Goal: Information Seeking & Learning: Understand process/instructions

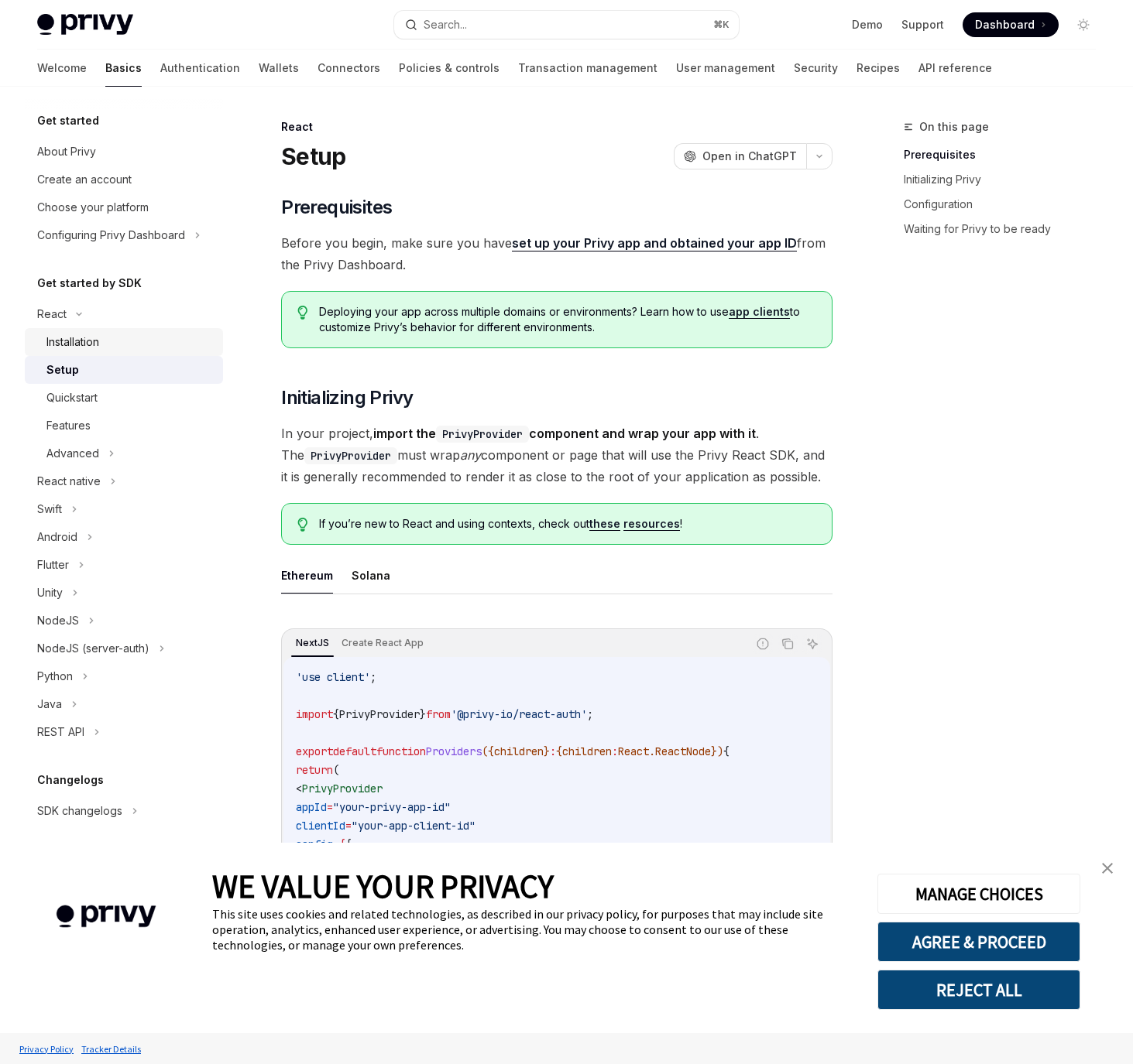
click at [121, 348] on div "Installation" at bounding box center [130, 342] width 168 height 18
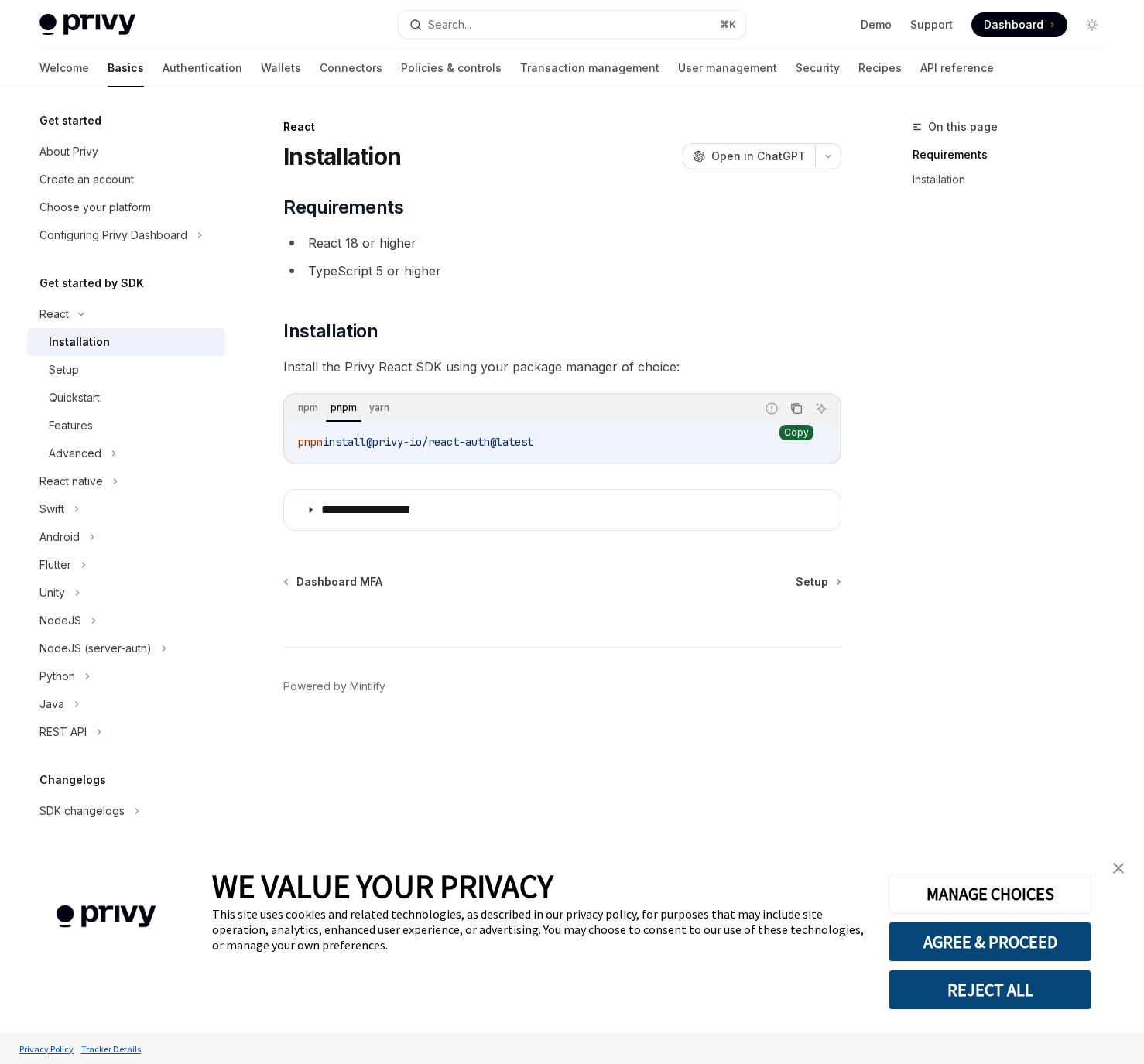
click at [796, 410] on icon "Copy the contents from the code block" at bounding box center [796, 408] width 13 height 13
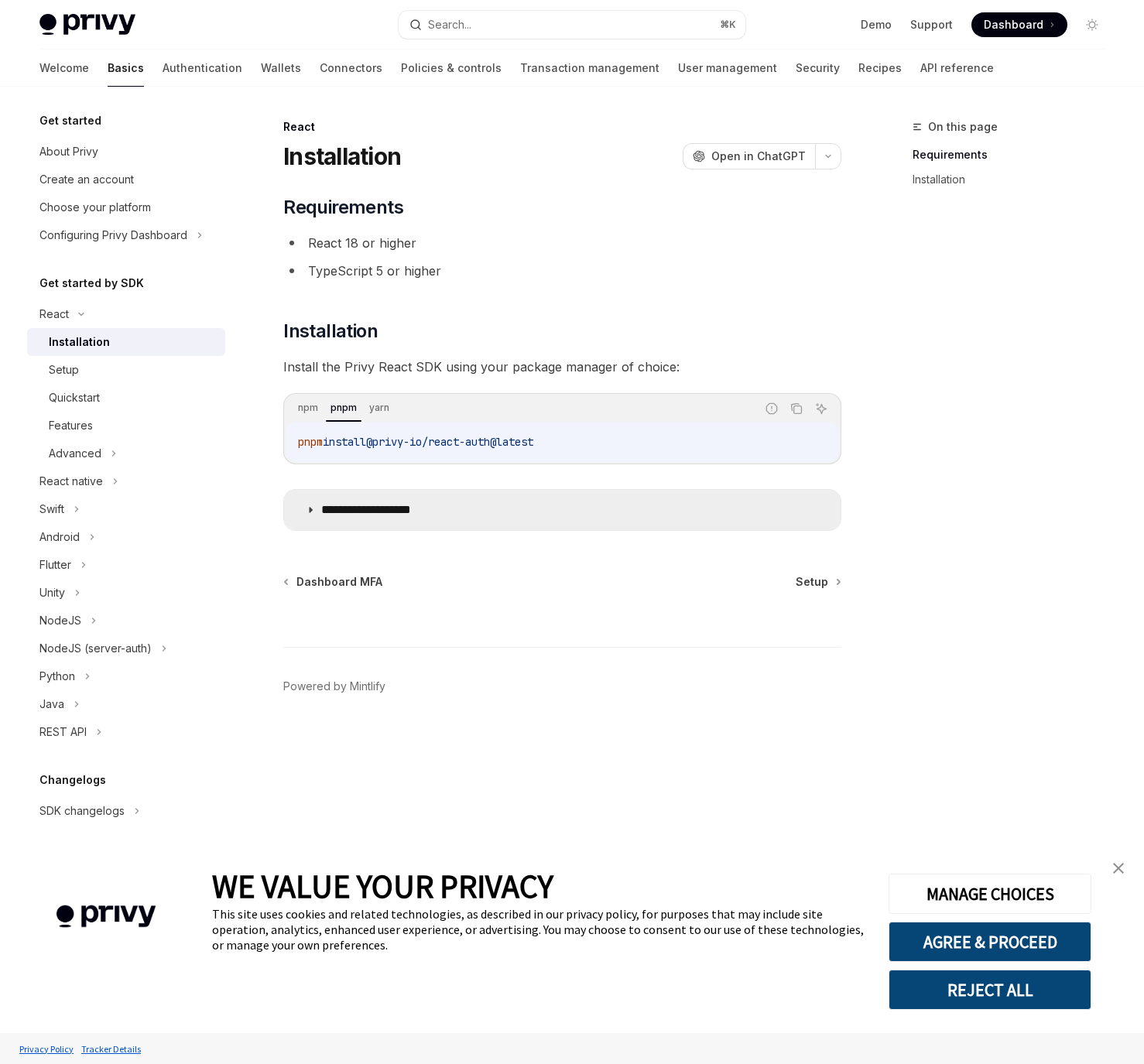
click at [335, 498] on summary "**********" at bounding box center [562, 510] width 556 height 40
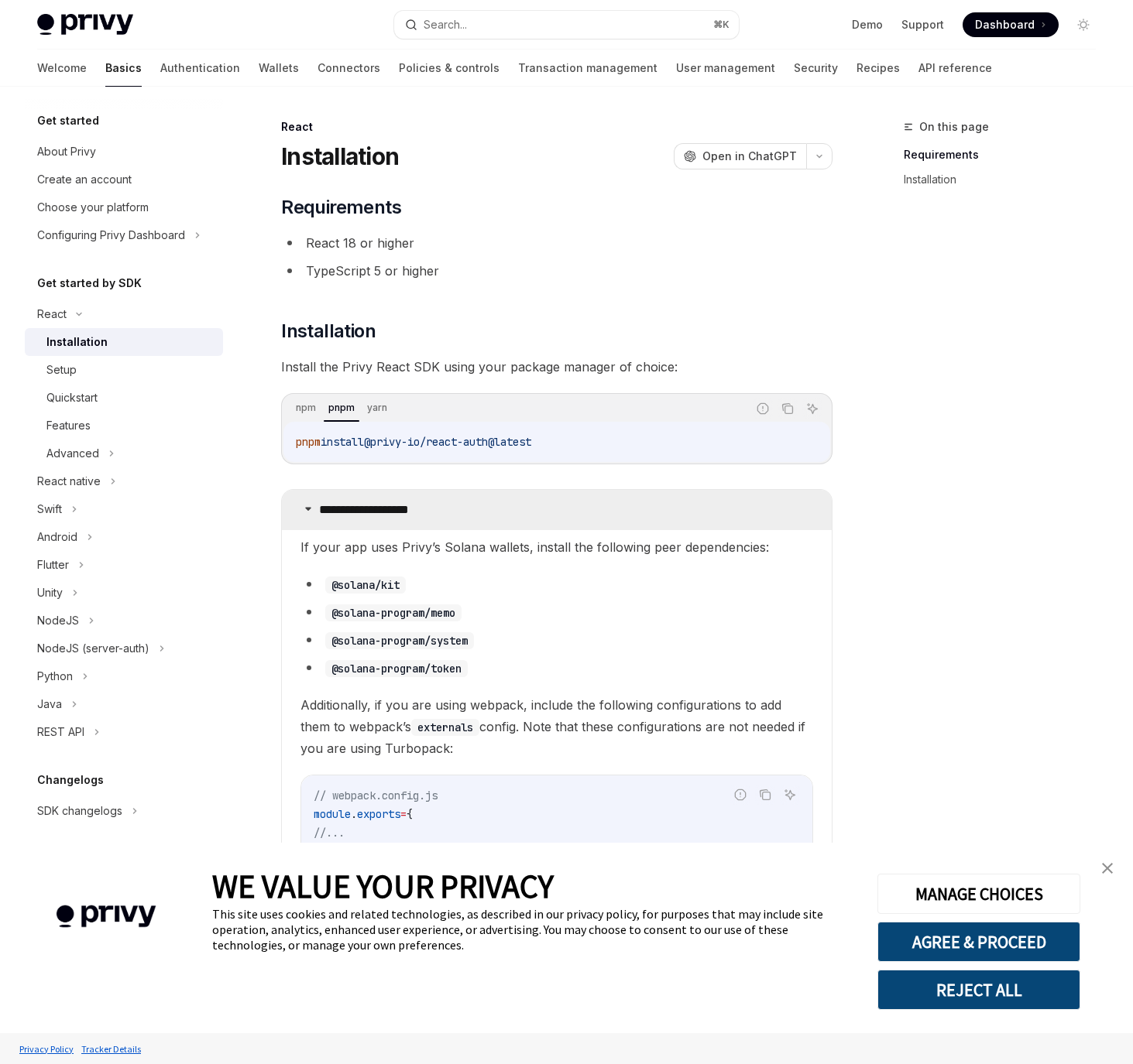
click at [334, 504] on p "**********" at bounding box center [383, 510] width 127 height 15
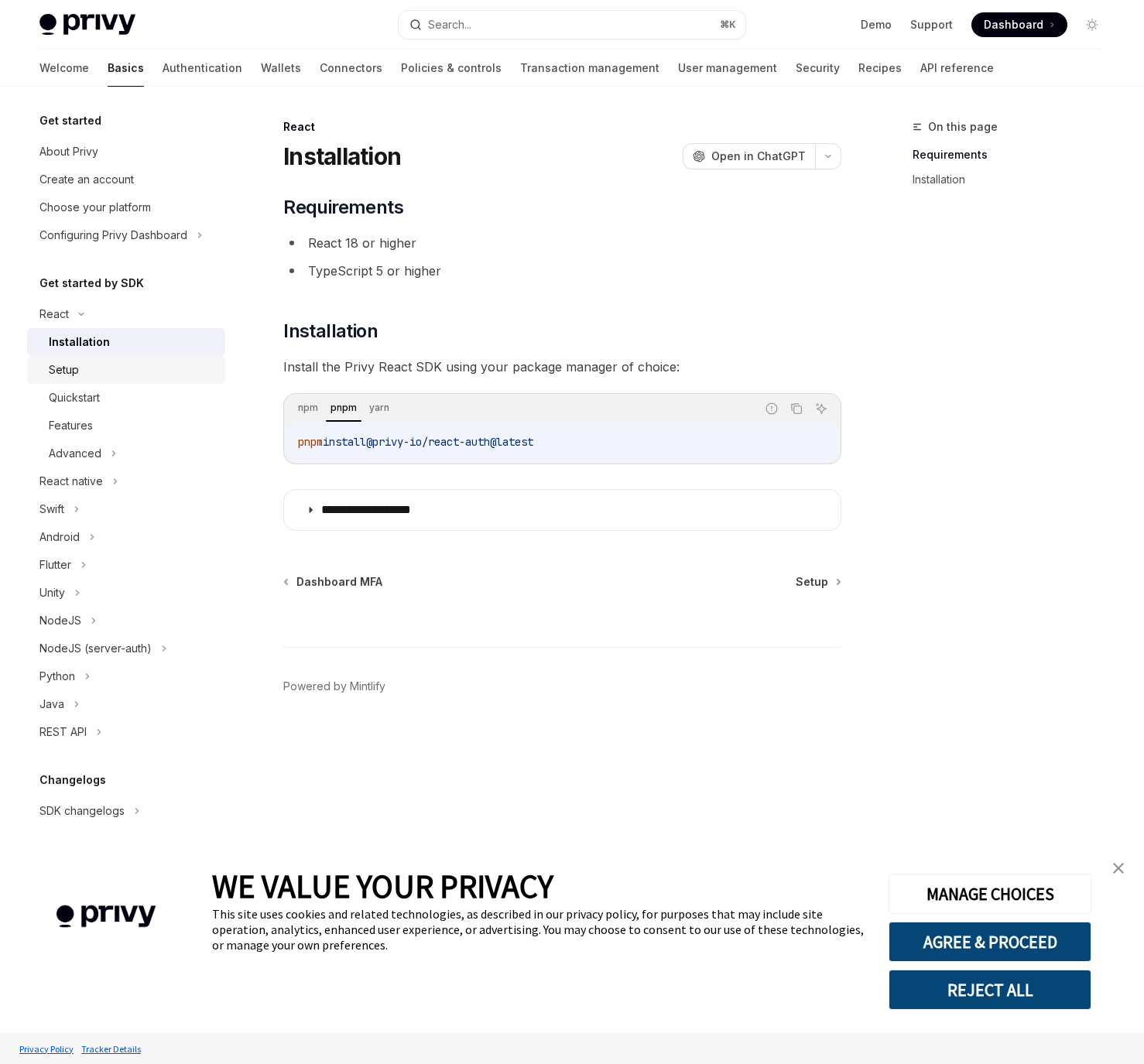
click at [154, 369] on div "Setup" at bounding box center [132, 370] width 167 height 18
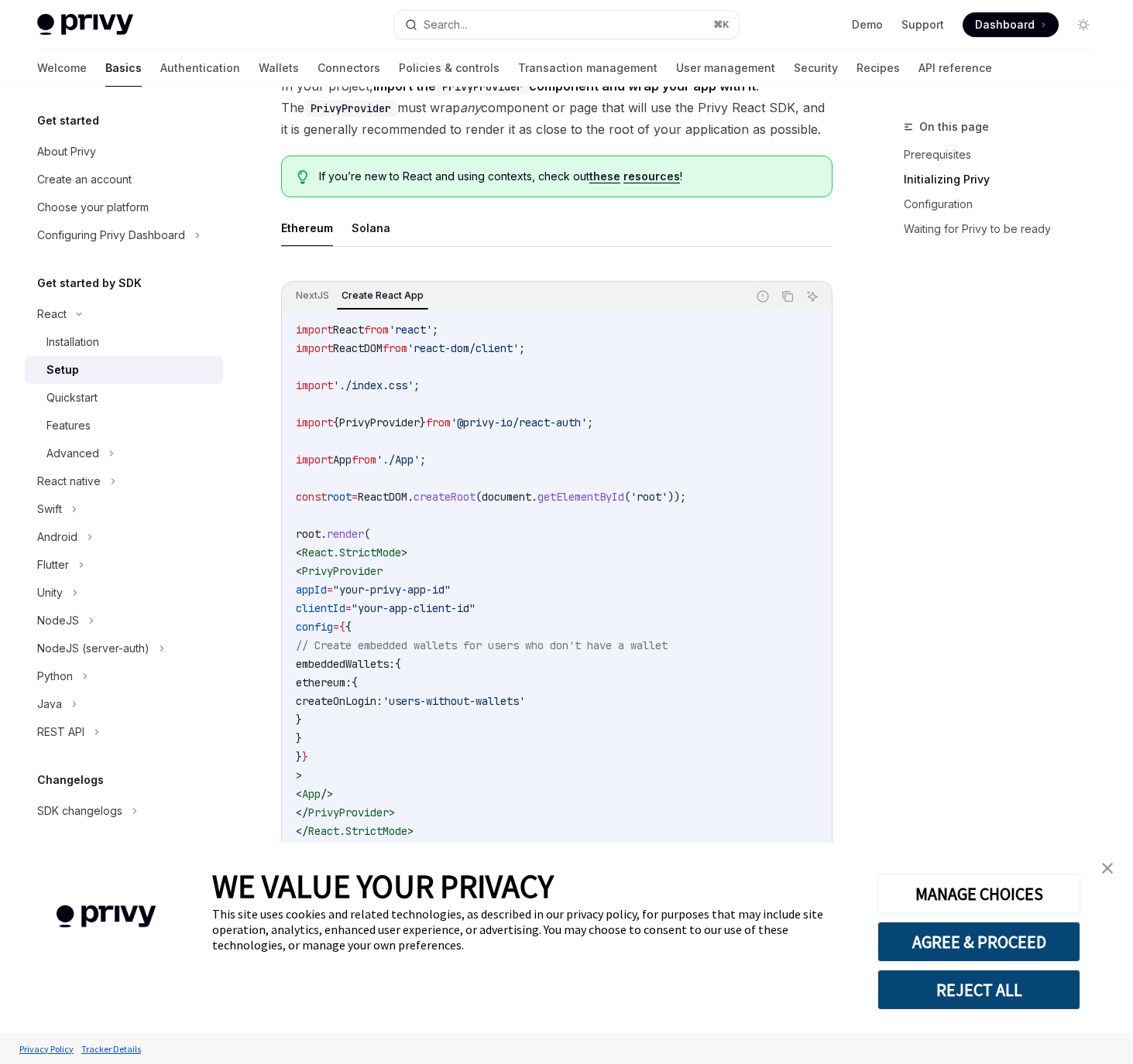
scroll to position [468, 0]
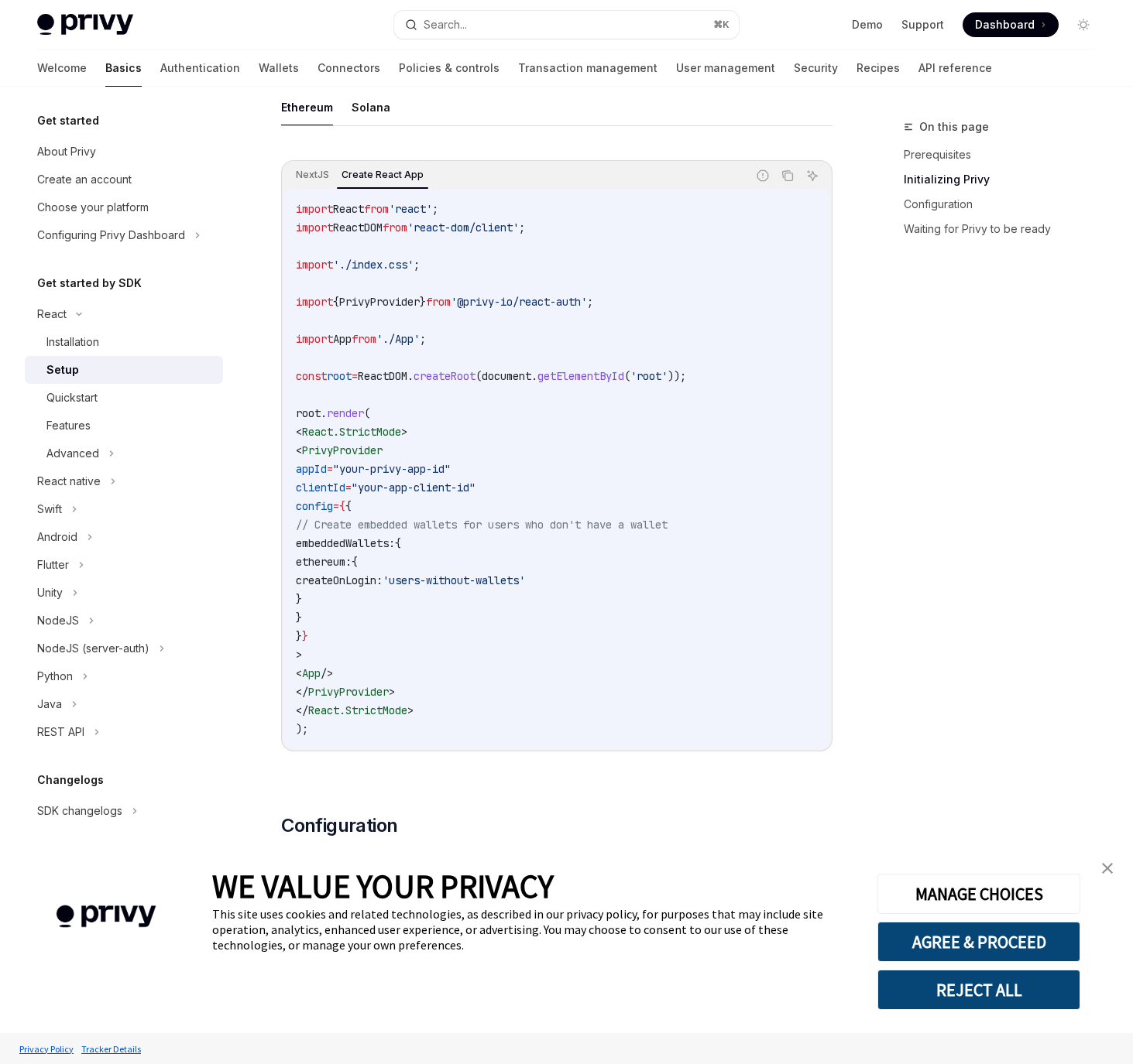
click at [668, 310] on code "import React from 'react' ; import ReactDOM from 'react-dom/client' ; import '.…" at bounding box center [556, 468] width 522 height 539
click at [535, 461] on code "import React from 'react' ; import ReactDOM from 'react-dom/client' ; import '.…" at bounding box center [556, 468] width 522 height 539
drag, startPoint x: 530, startPoint y: 455, endPoint x: 520, endPoint y: 425, distance: 31.6
click at [521, 428] on code "import React from 'react' ; import ReactDOM from 'react-dom/client' ; import '.…" at bounding box center [556, 468] width 522 height 539
click at [577, 477] on code "import React from 'react' ; import ReactDOM from 'react-dom/client' ; import '.…" at bounding box center [556, 468] width 522 height 539
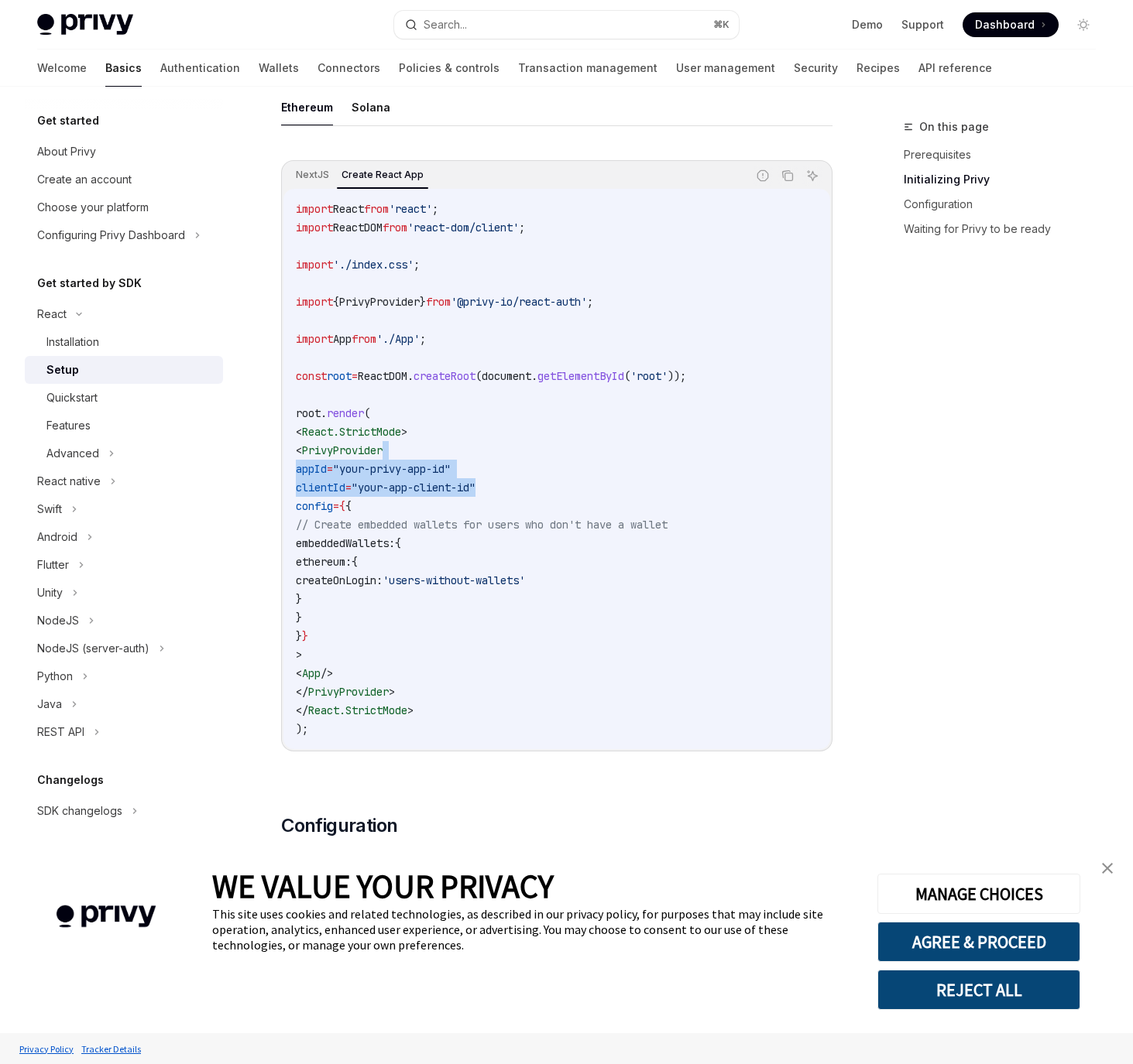
drag, startPoint x: 592, startPoint y: 493, endPoint x: 582, endPoint y: 442, distance: 52.0
click at [582, 445] on code "import React from 'react' ; import ReactDOM from 'react-dom/client' ; import '.…" at bounding box center [556, 468] width 522 height 539
click at [598, 631] on code "import React from 'react' ; import ReactDOM from 'react-dom/client' ; import '.…" at bounding box center [556, 468] width 522 height 539
click at [634, 665] on code "import React from 'react' ; import ReactDOM from 'react-dom/client' ; import '.…" at bounding box center [556, 468] width 522 height 539
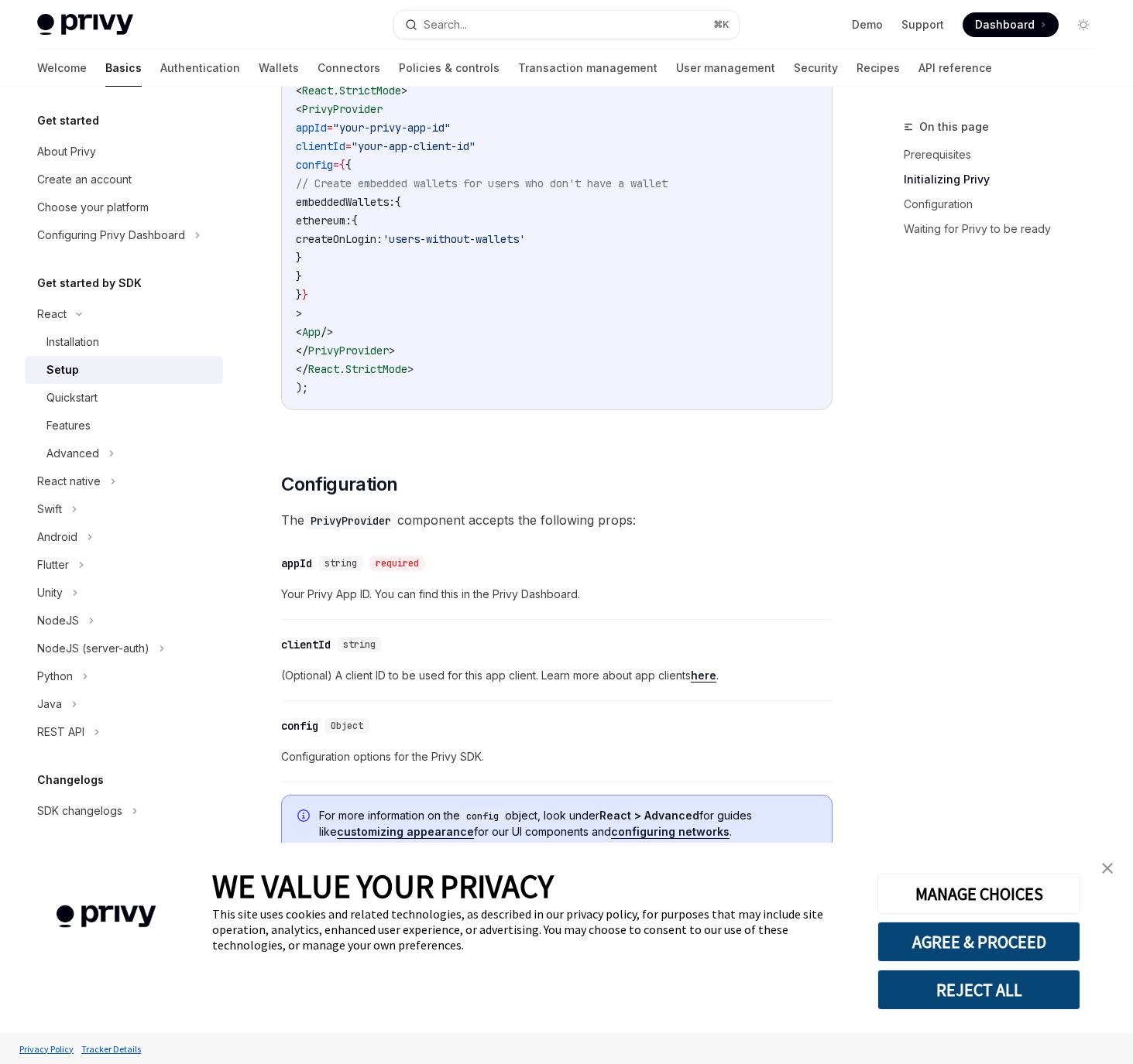
scroll to position [1047, 0]
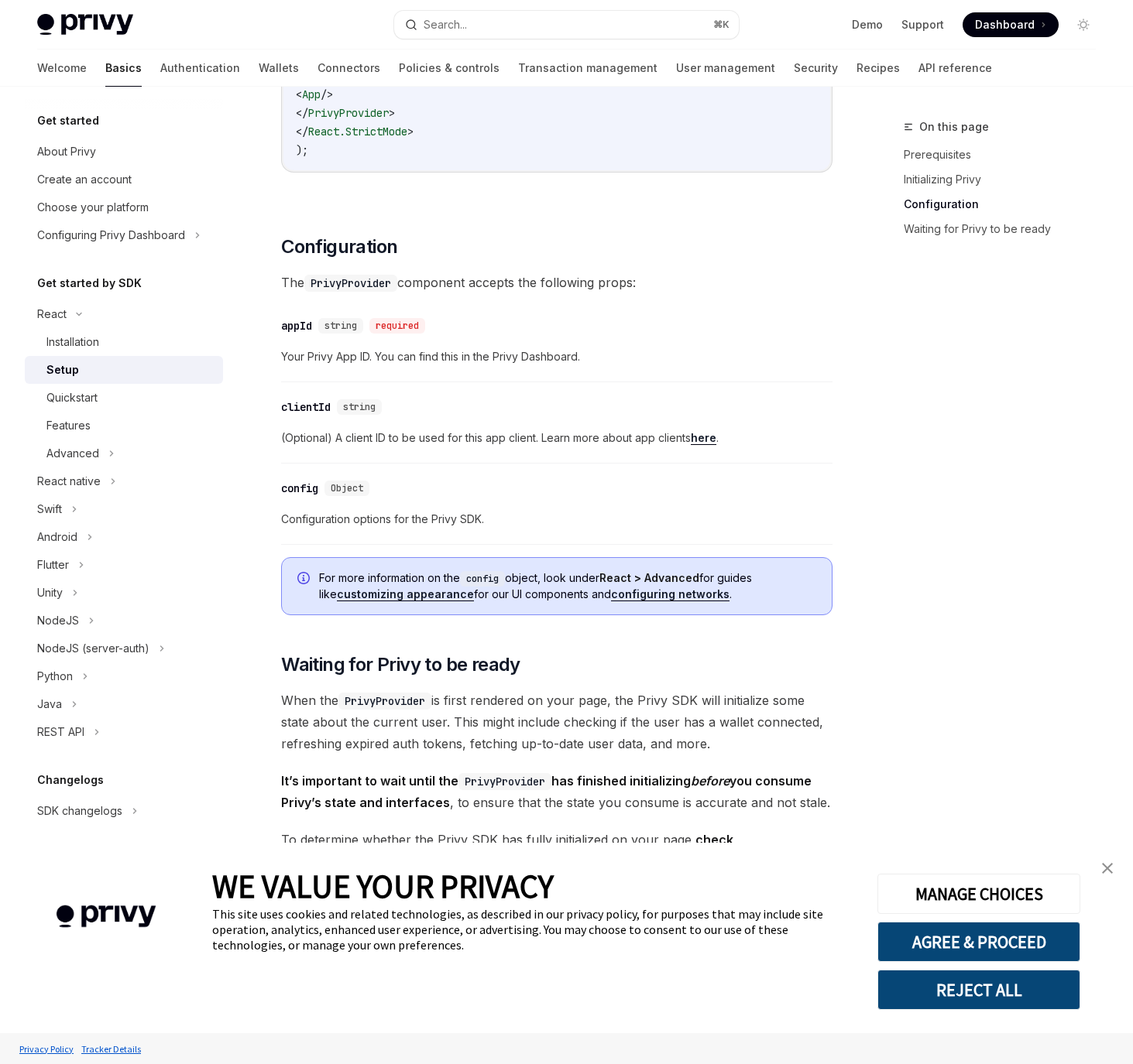
click at [497, 523] on span "Configuration options for the Privy SDK." at bounding box center [556, 519] width 551 height 18
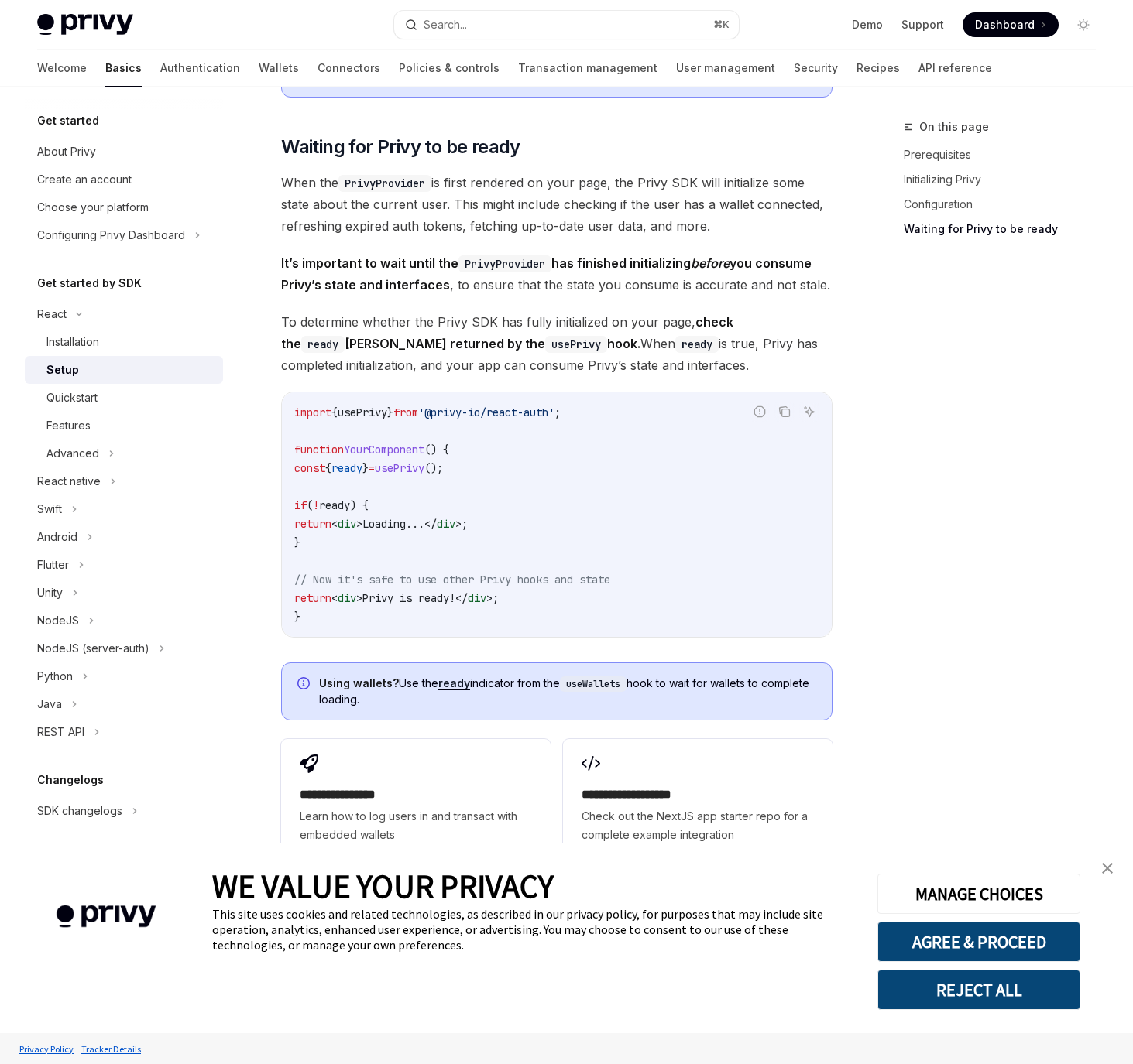
scroll to position [1645, 0]
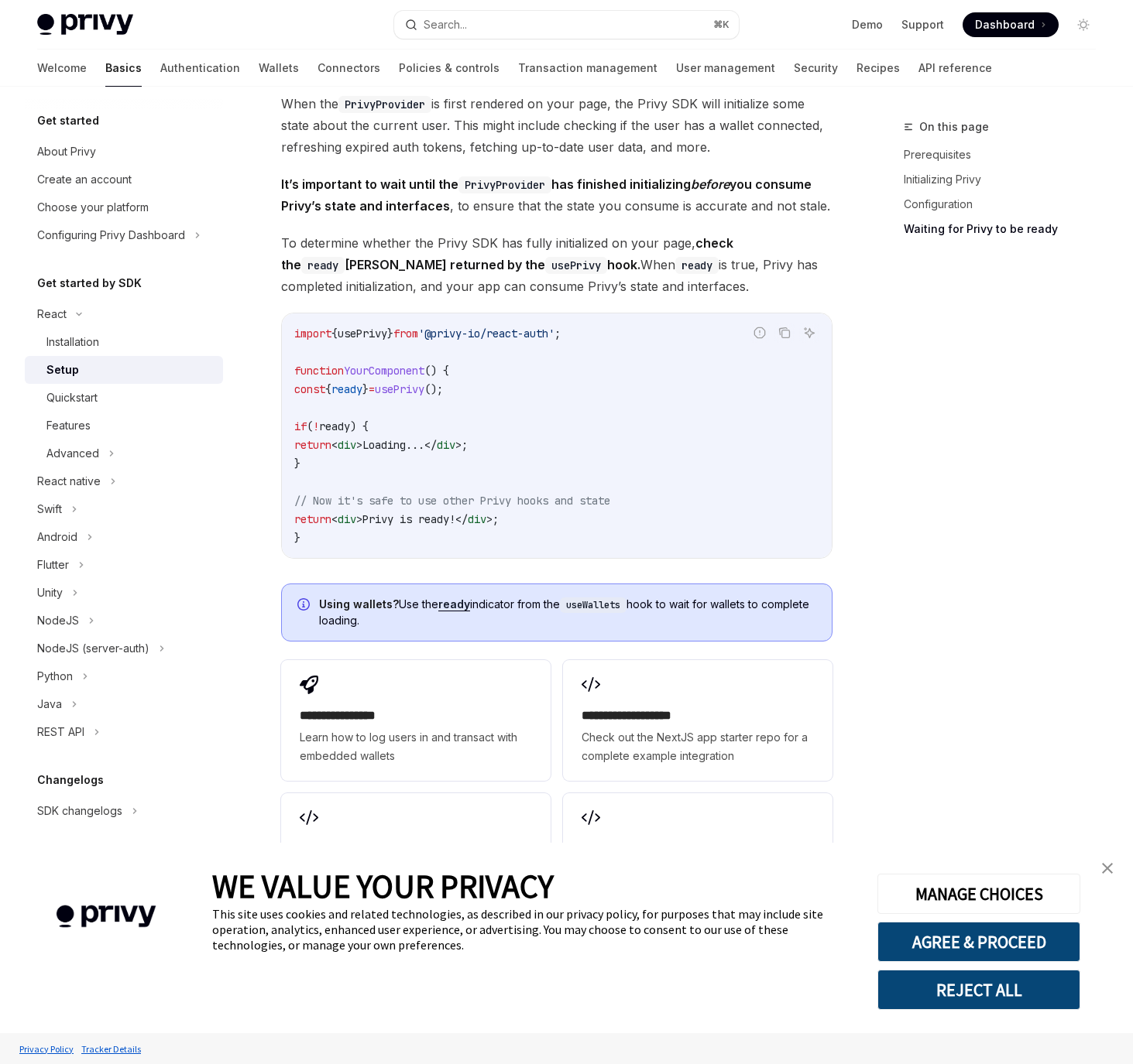
click at [631, 488] on code "import { usePrivy } from '@privy-io/react-auth' ; function YourComponent () { c…" at bounding box center [556, 436] width 525 height 223
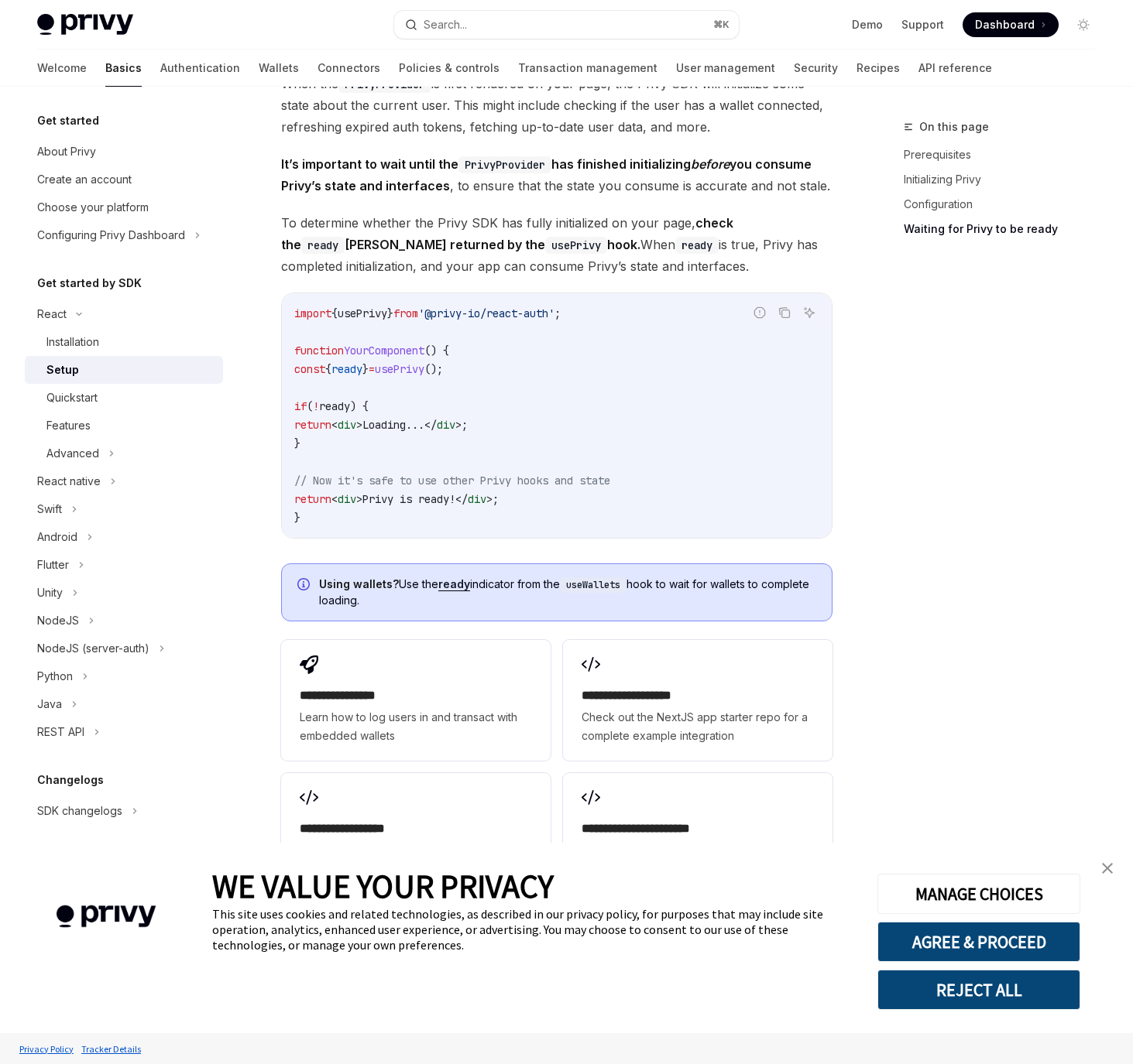
scroll to position [1749, 0]
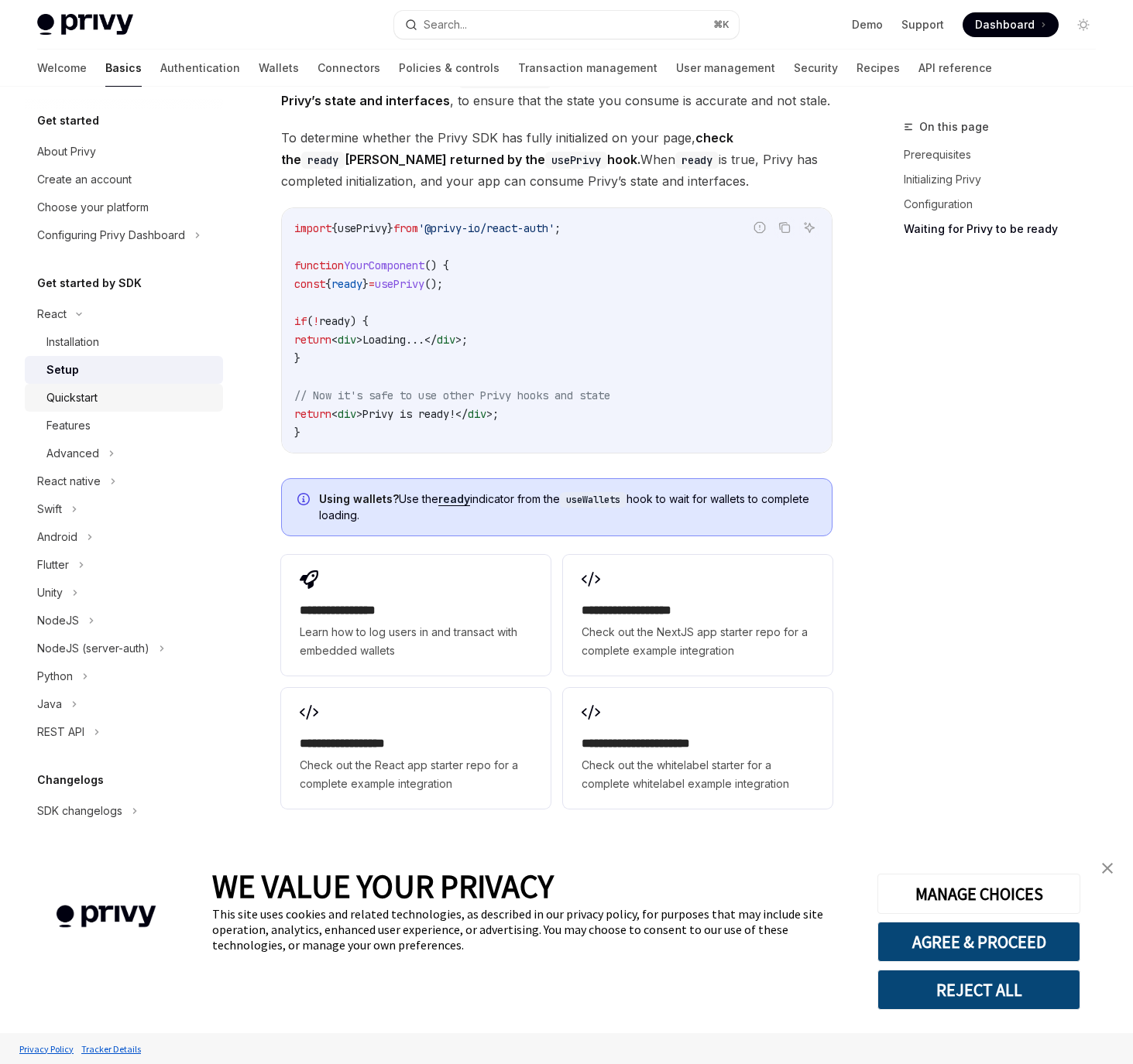
click at [81, 401] on div "Quickstart" at bounding box center [71, 398] width 51 height 18
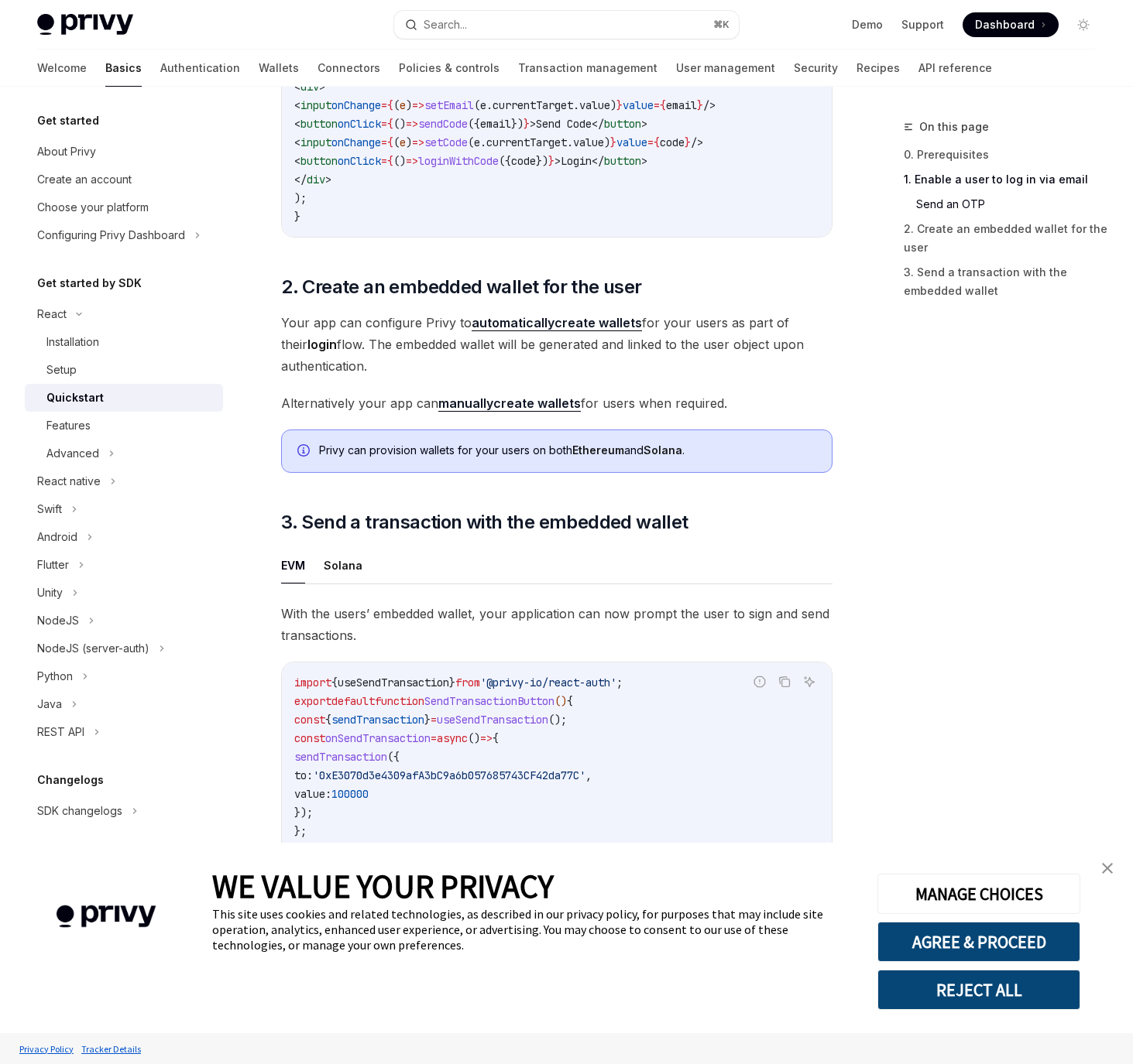
scroll to position [1208, 0]
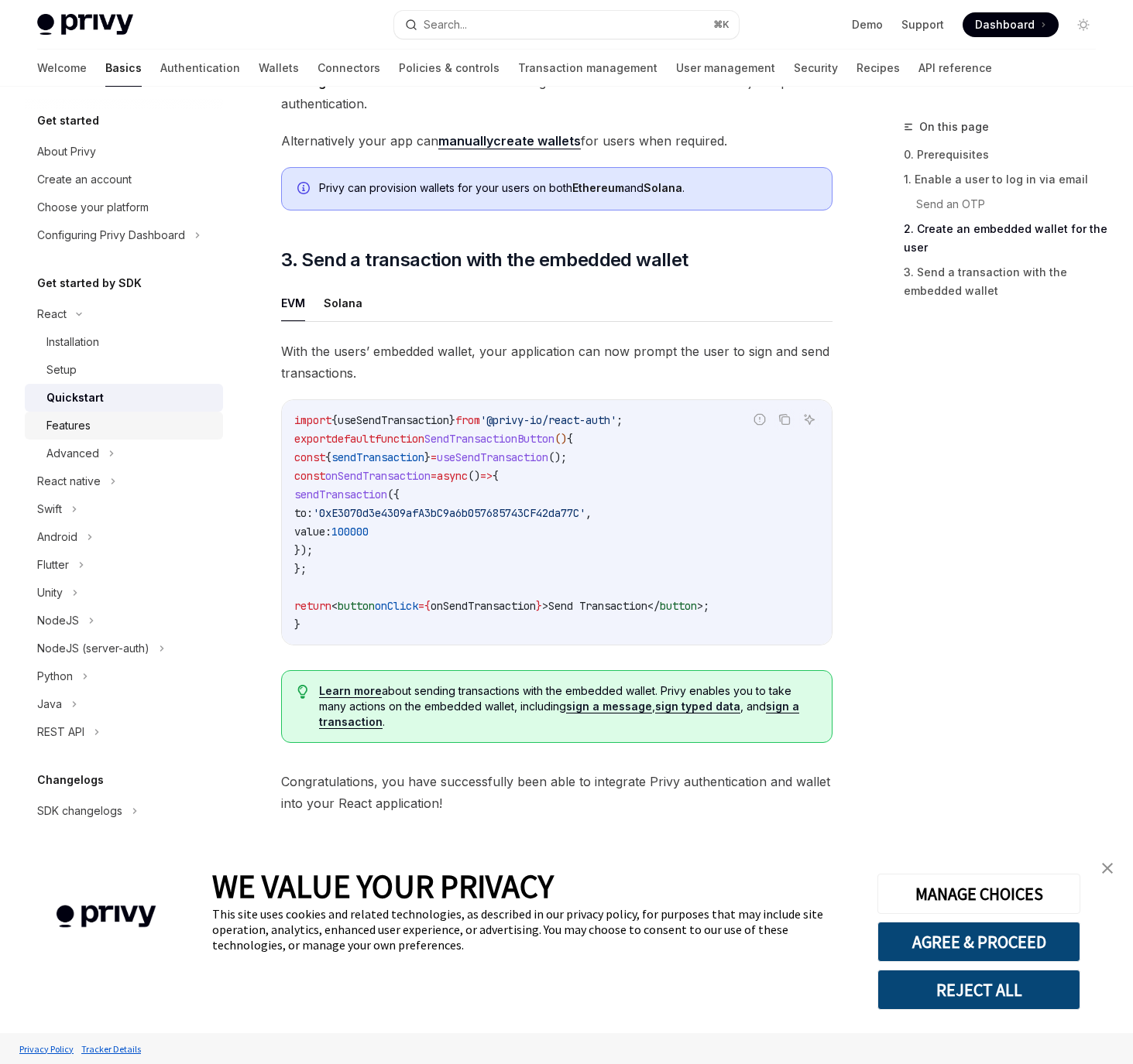
click at [148, 435] on link "Features" at bounding box center [124, 426] width 199 height 28
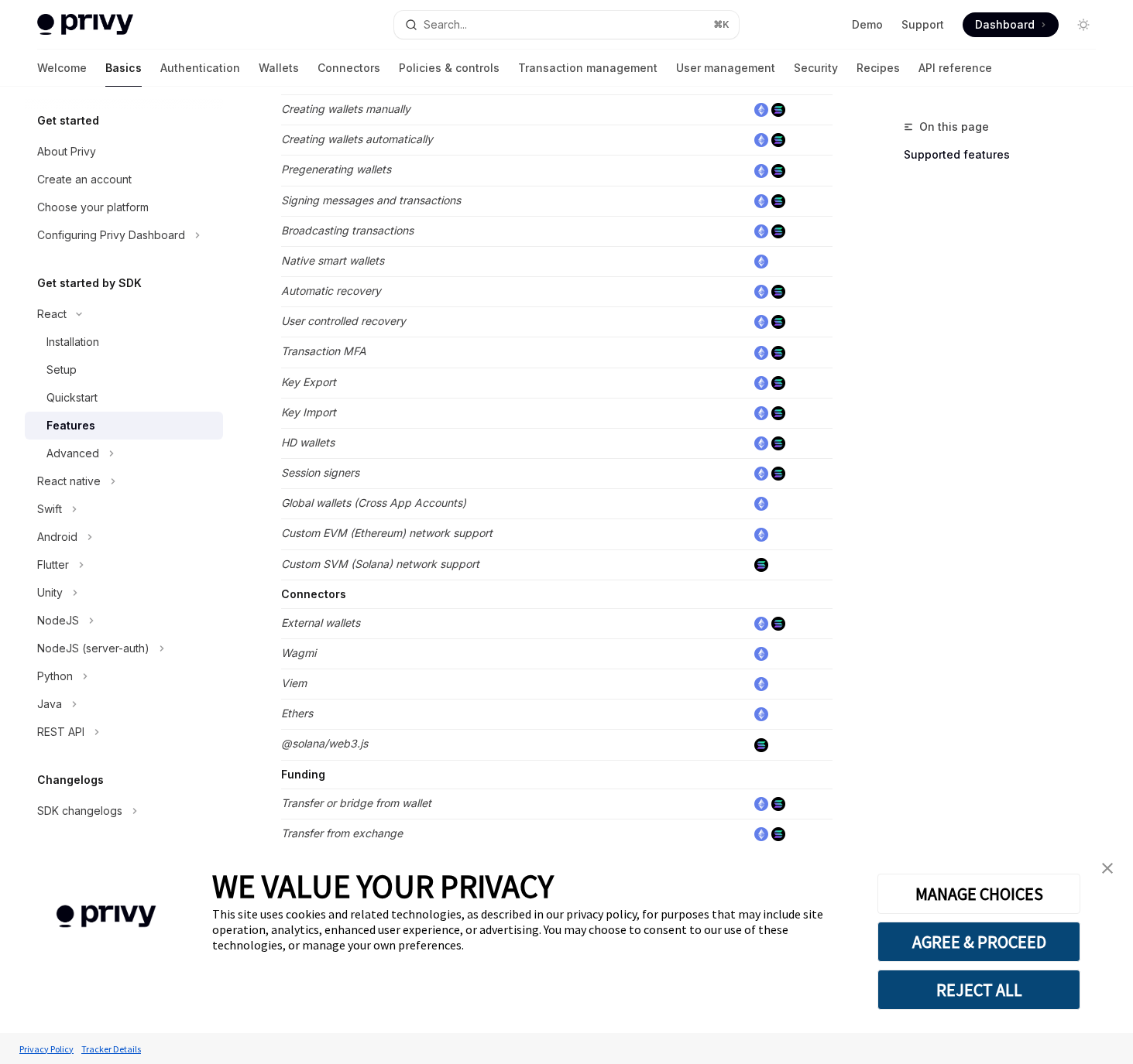
scroll to position [603, 0]
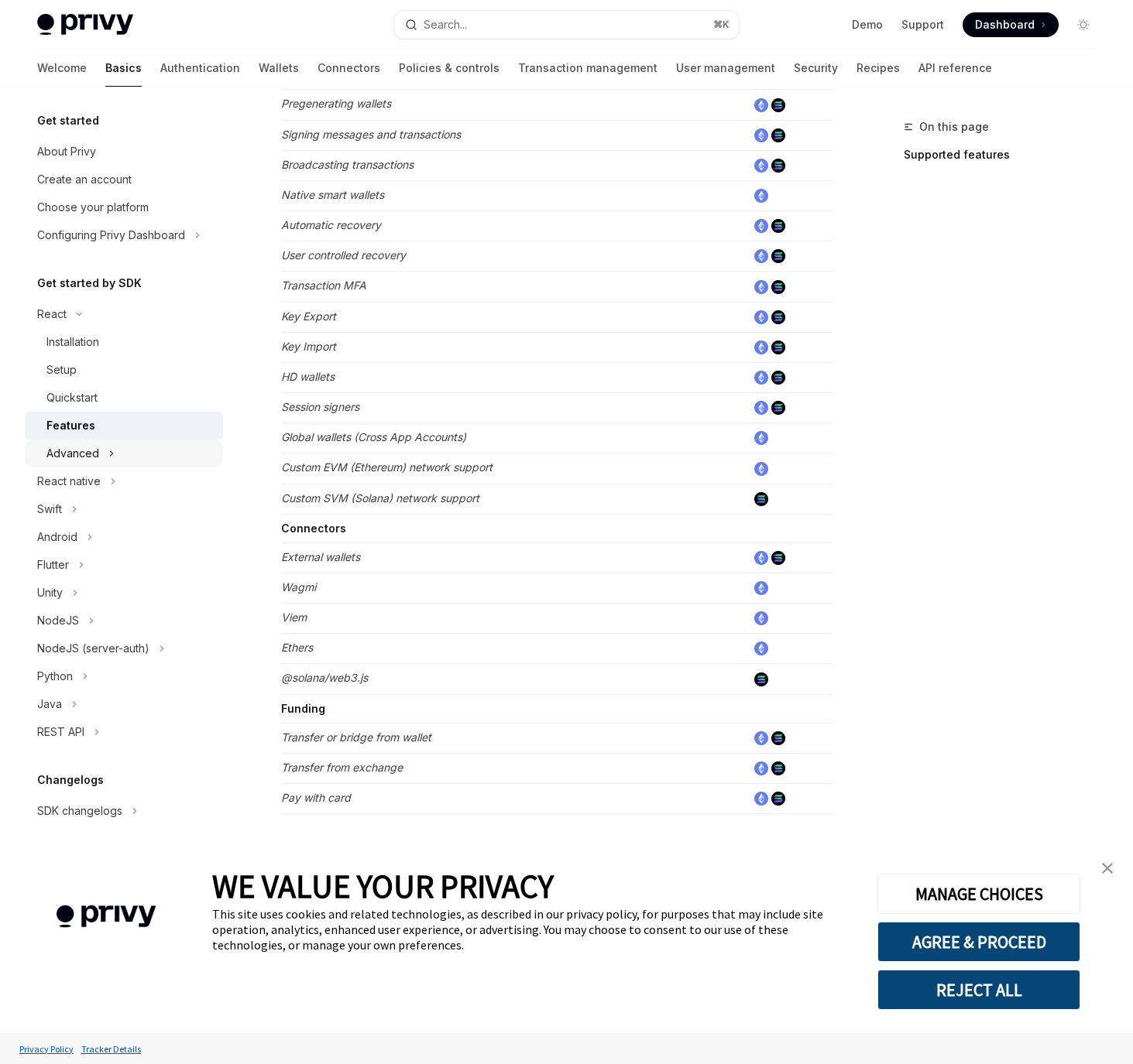
click at [168, 452] on div "Advanced" at bounding box center [124, 453] width 199 height 28
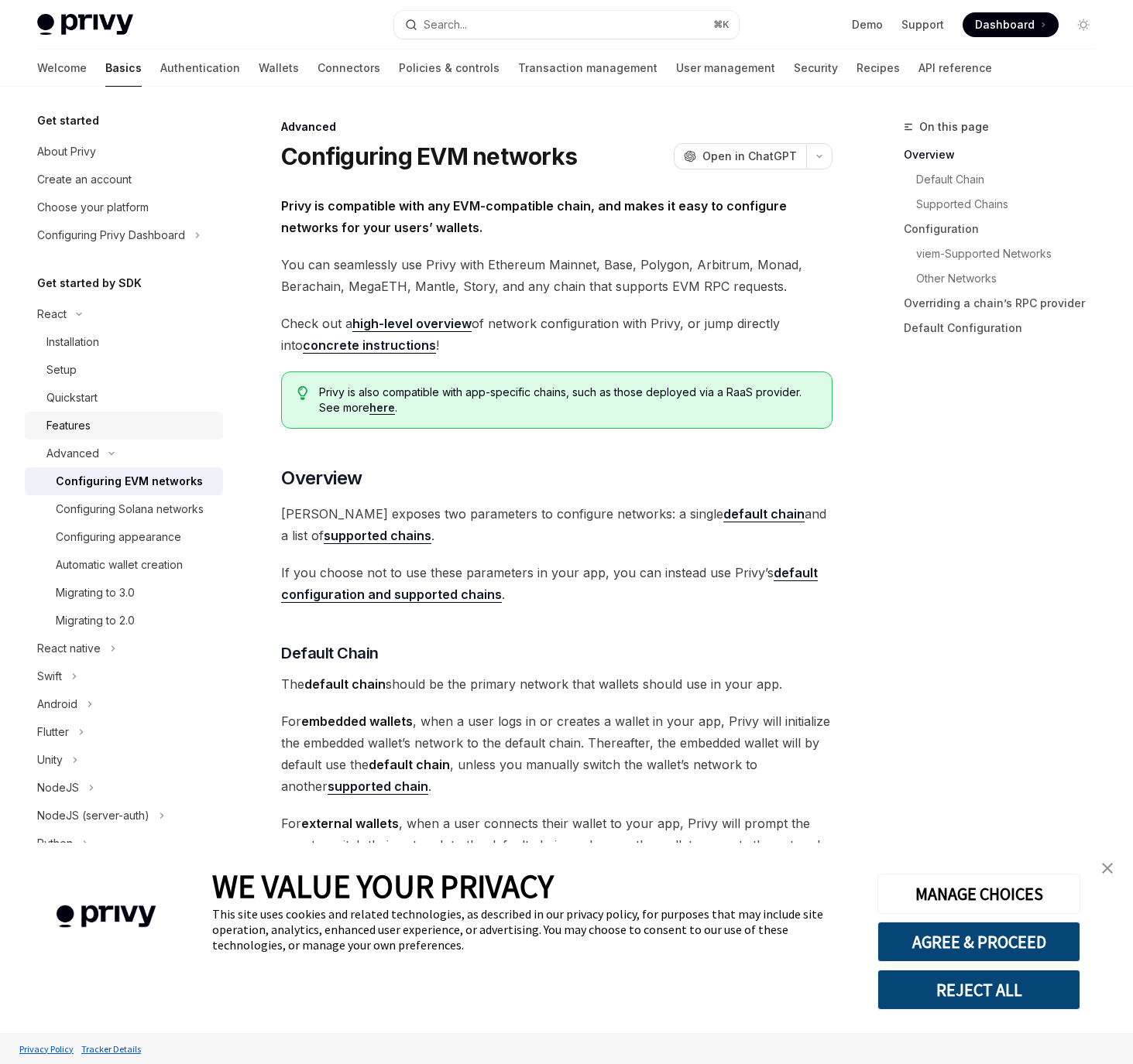
click at [122, 431] on div "Features" at bounding box center [130, 426] width 168 height 18
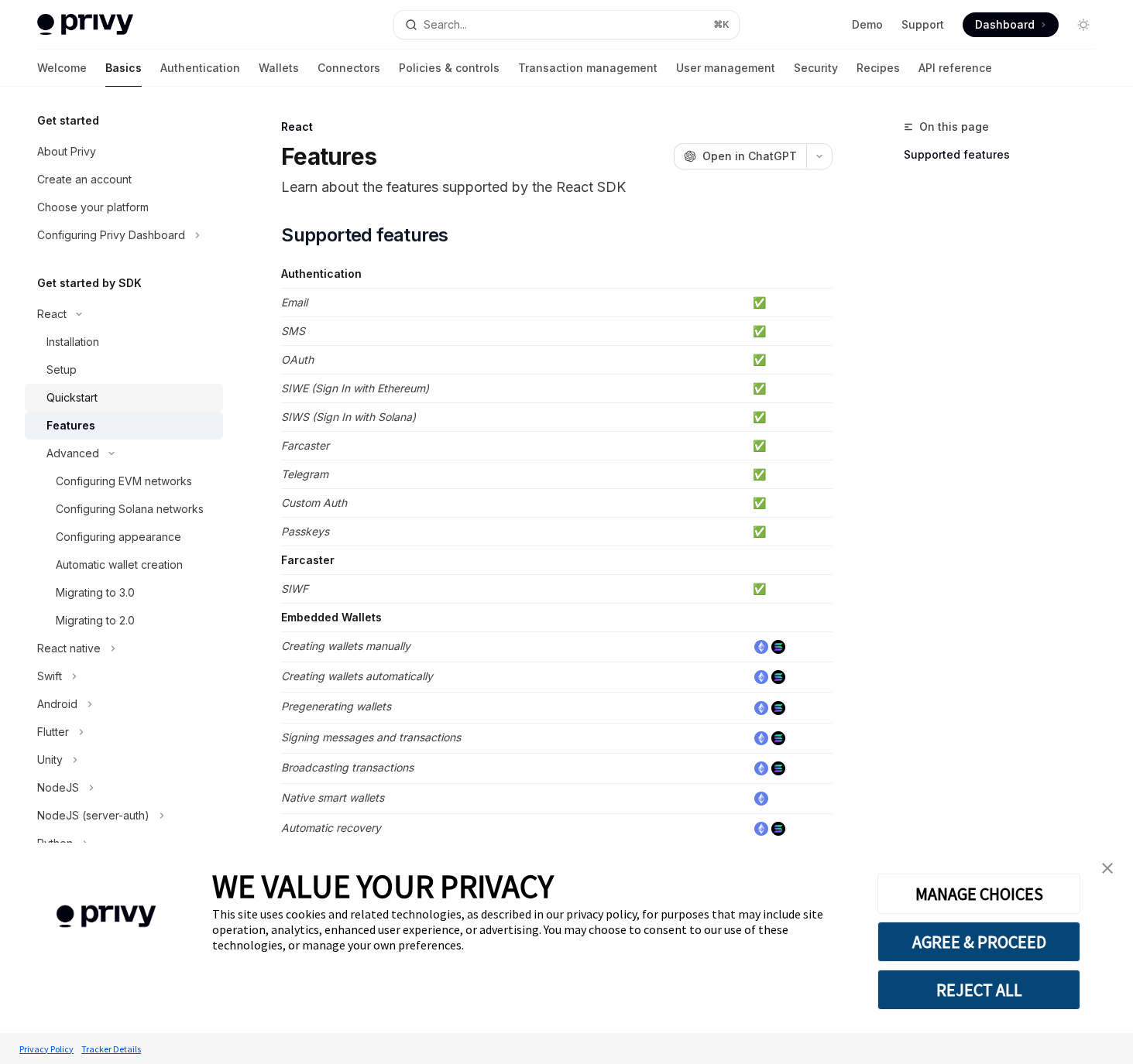
click at [117, 395] on div "Quickstart" at bounding box center [130, 398] width 168 height 18
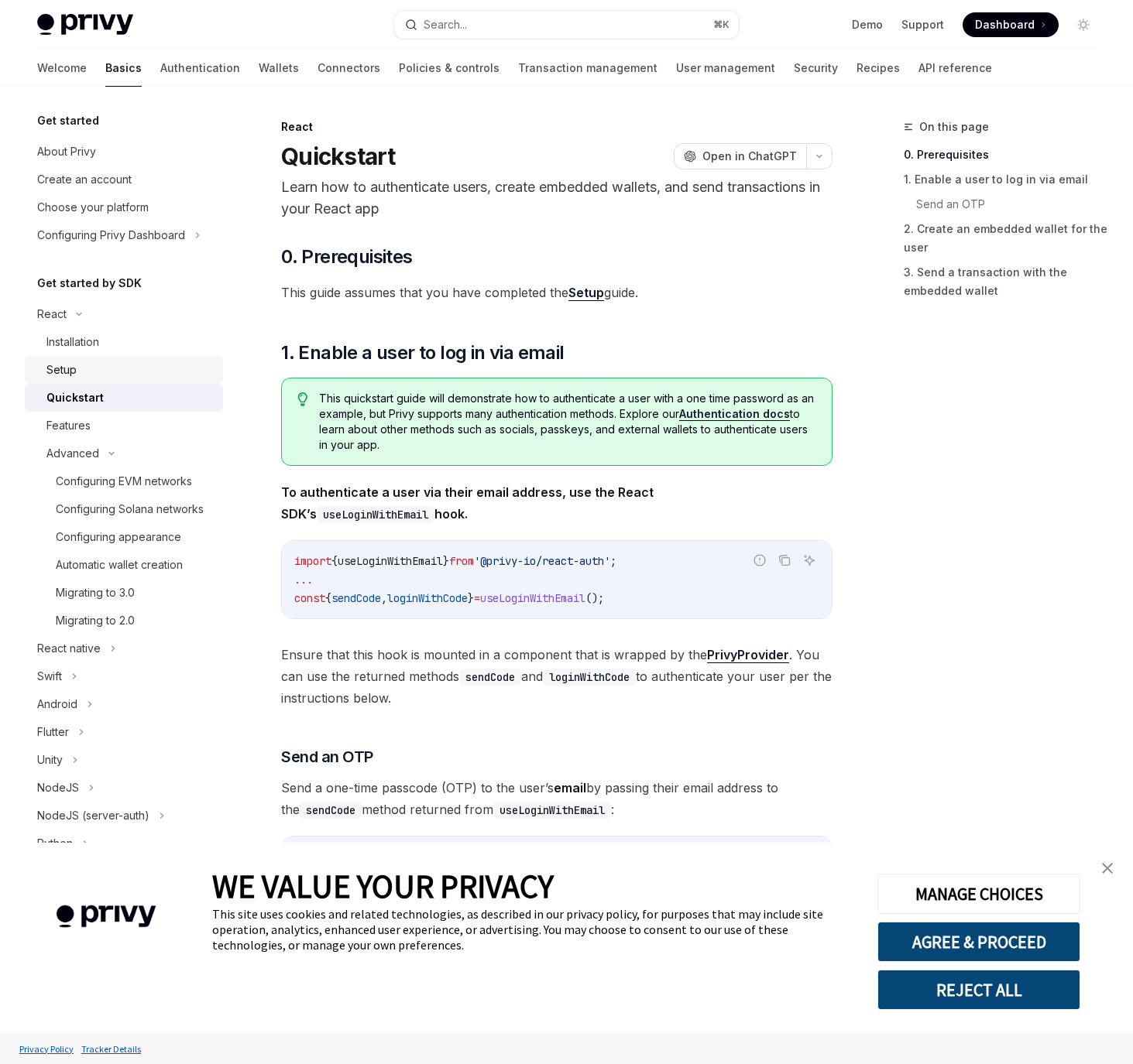
click at [116, 377] on div "Setup" at bounding box center [130, 370] width 168 height 18
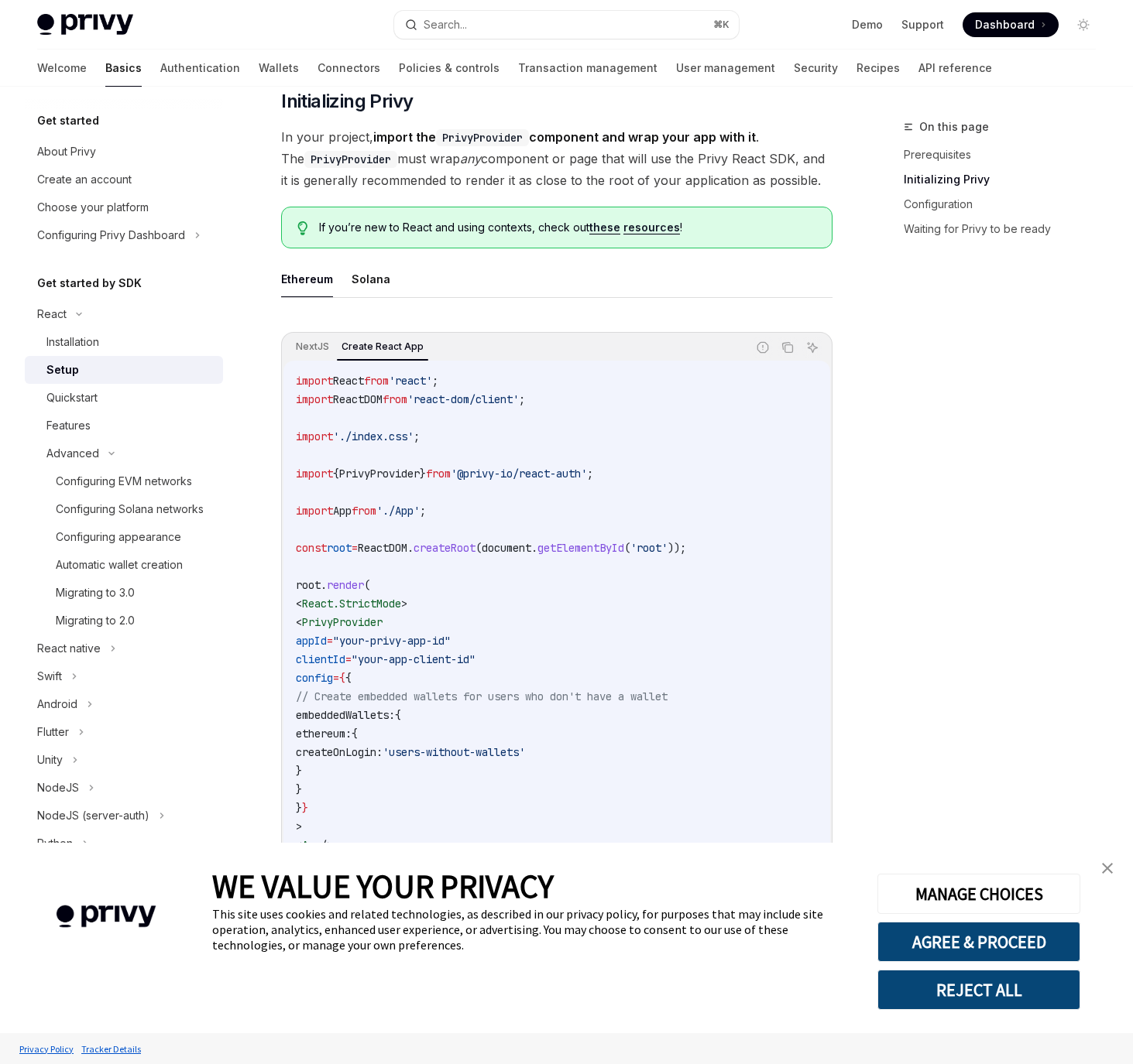
scroll to position [376, 0]
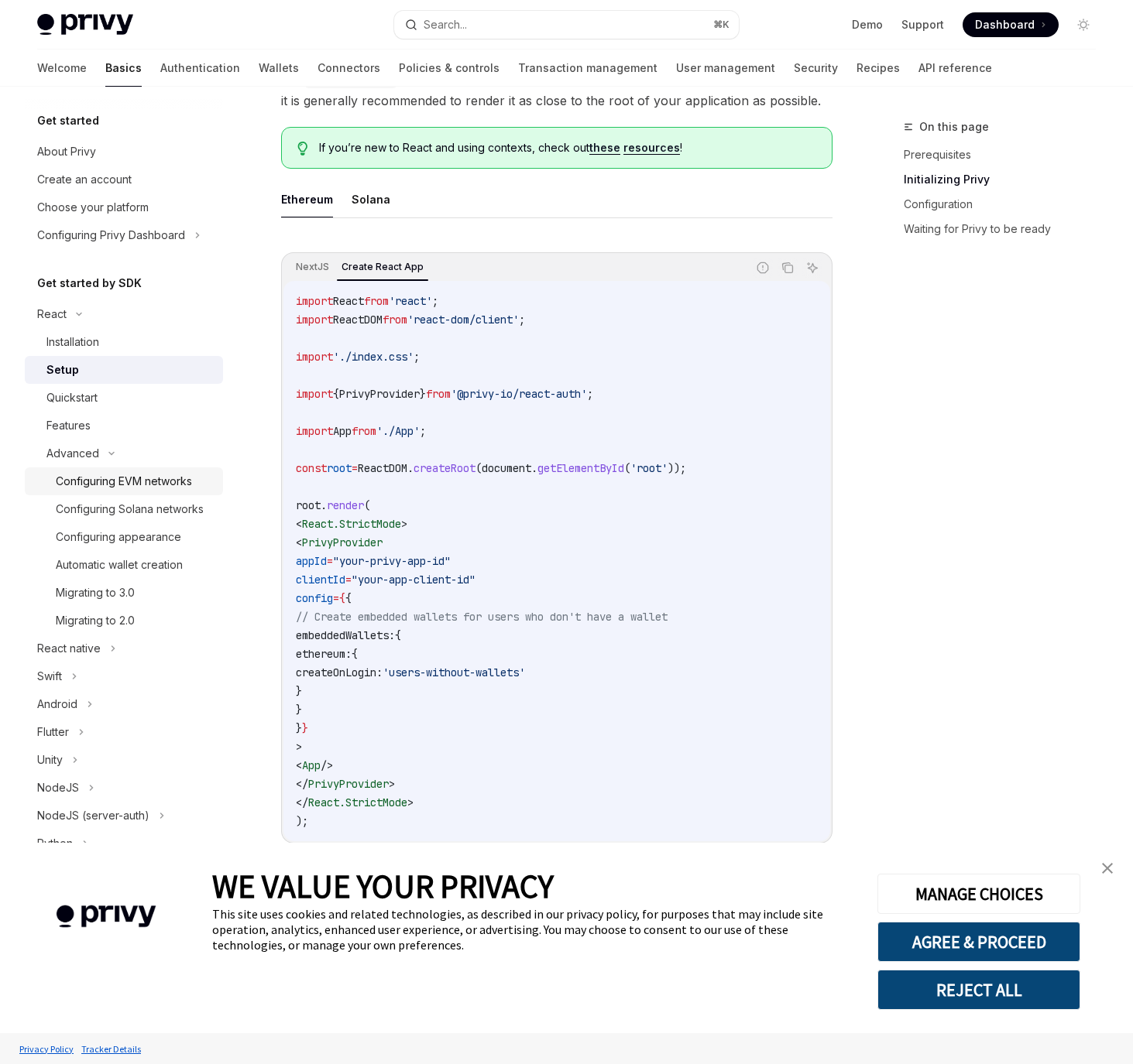
click at [107, 473] on div "Configuring EVM networks" at bounding box center [124, 482] width 137 height 18
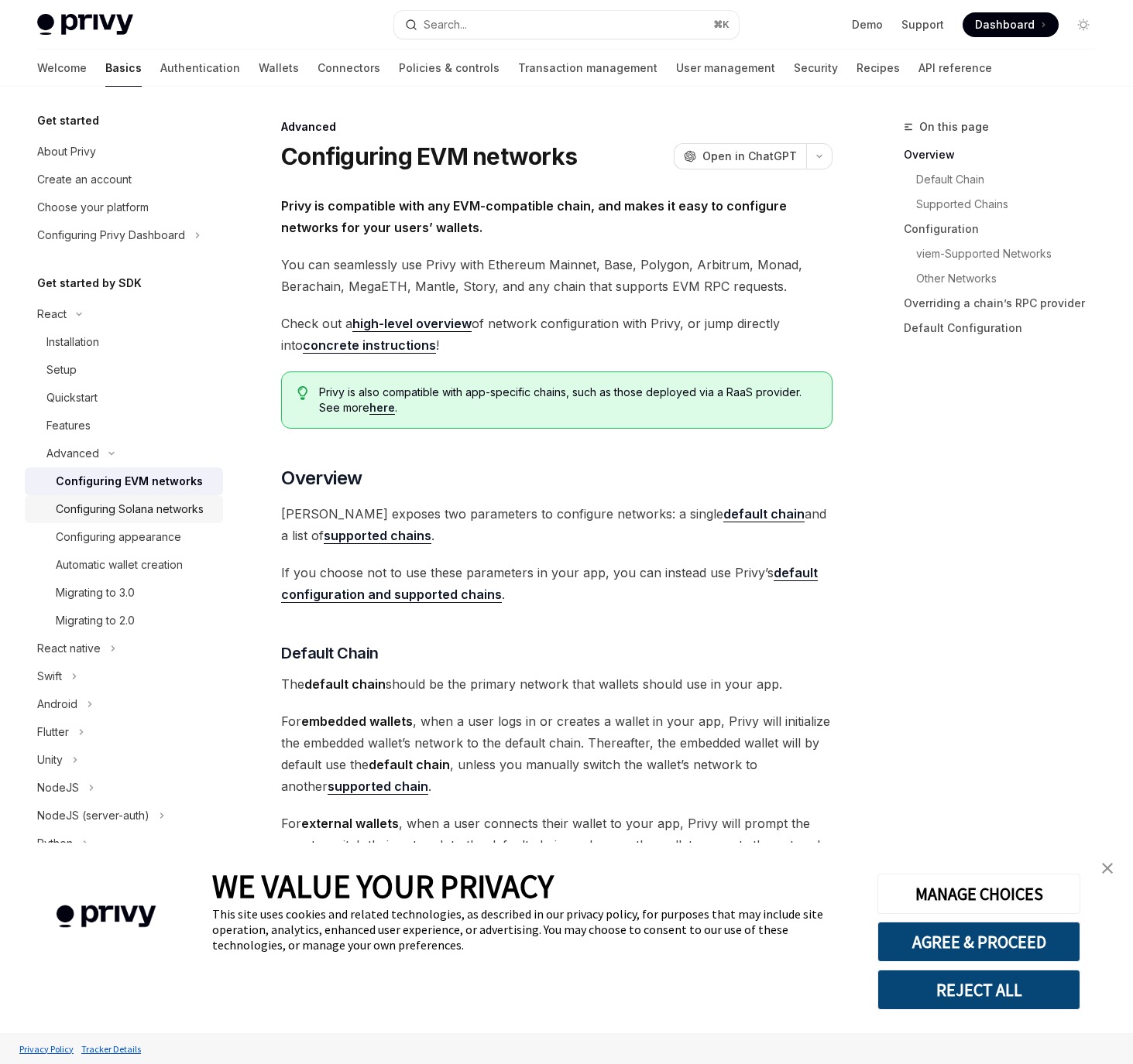
click at [137, 512] on div "Configuring Solana networks" at bounding box center [130, 509] width 147 height 18
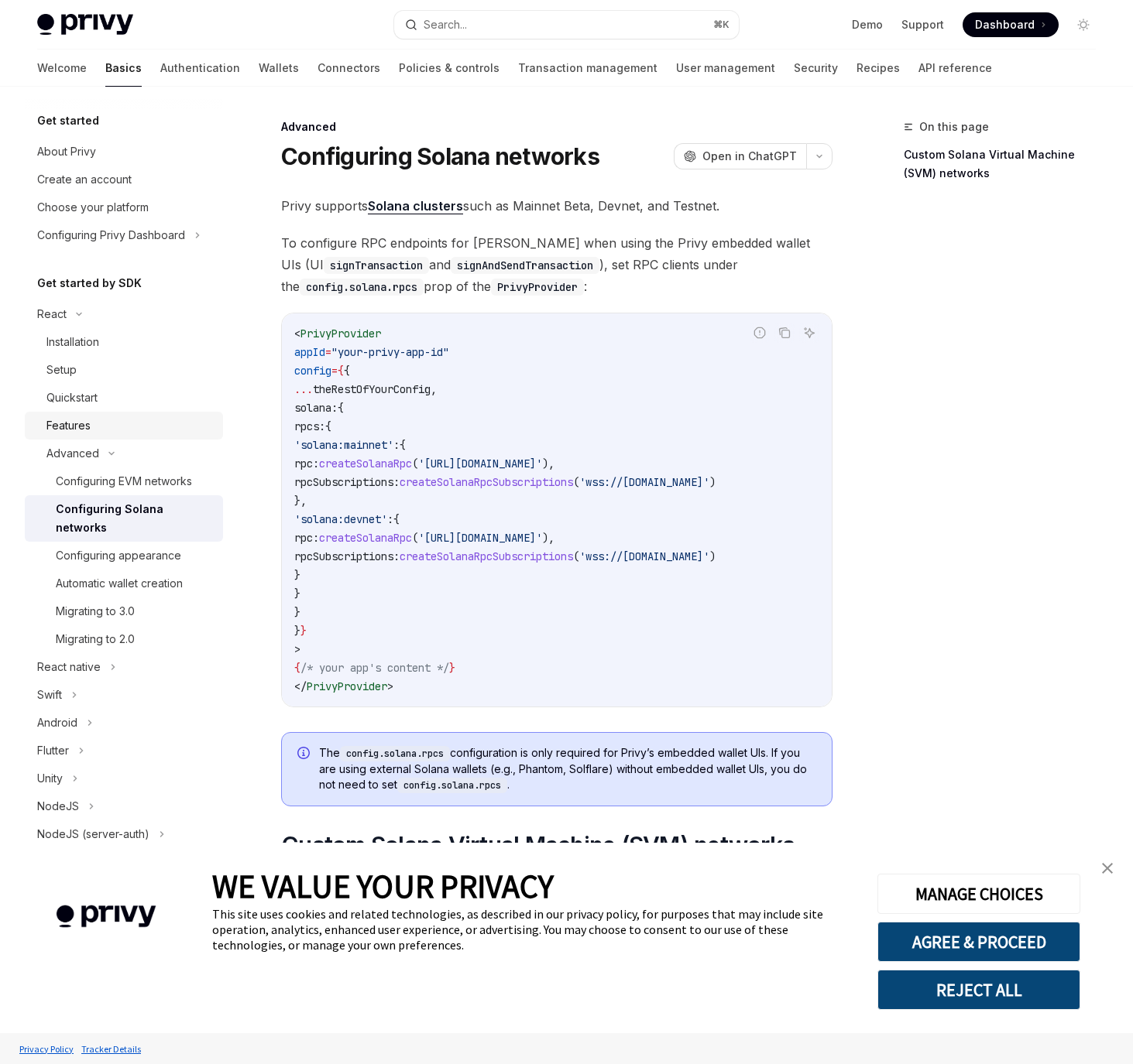
click at [99, 429] on div "Features" at bounding box center [130, 426] width 168 height 18
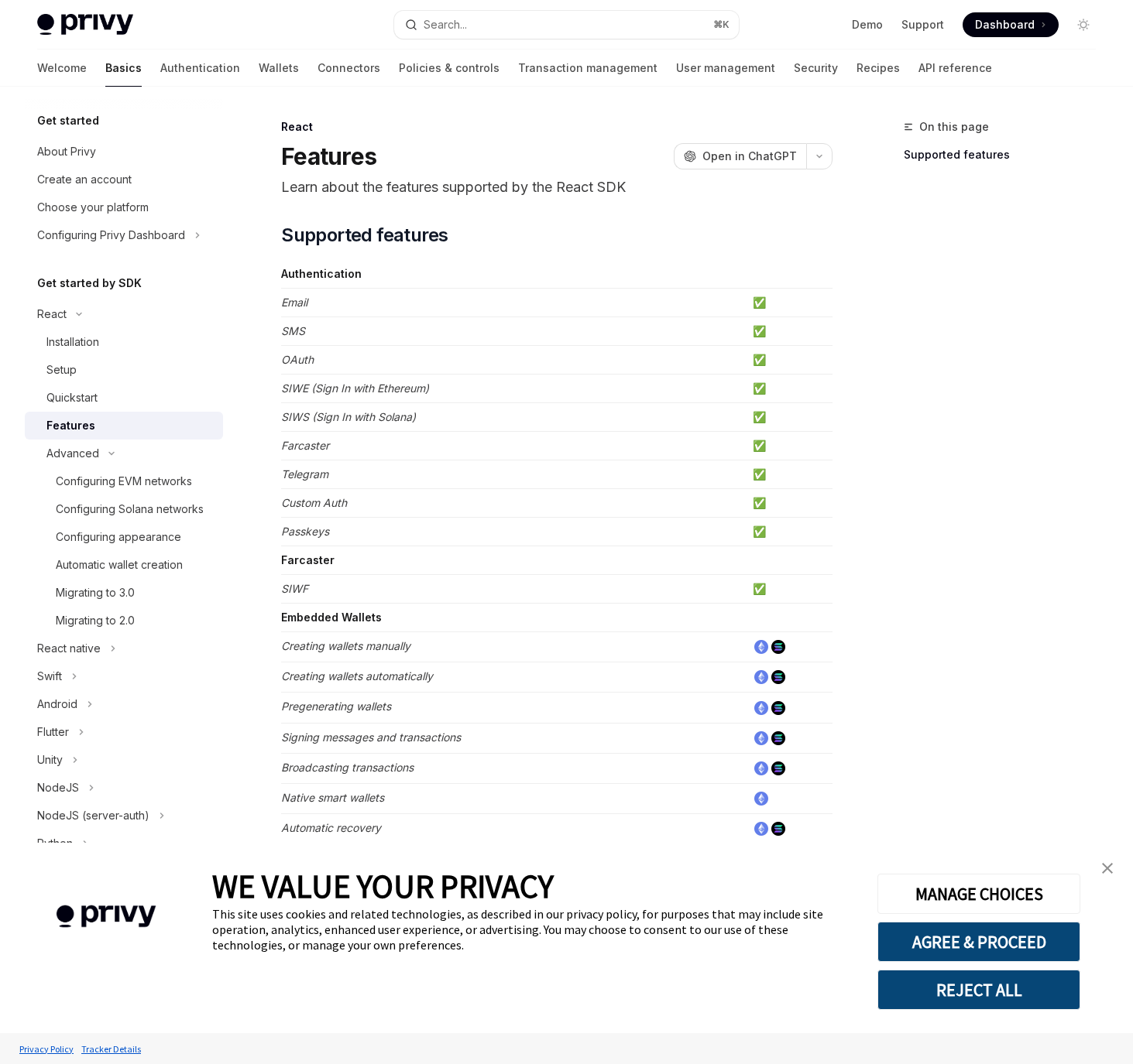
click at [473, 465] on td "Telegram" at bounding box center [513, 475] width 465 height 28
click at [110, 366] on div "Setup" at bounding box center [130, 370] width 168 height 18
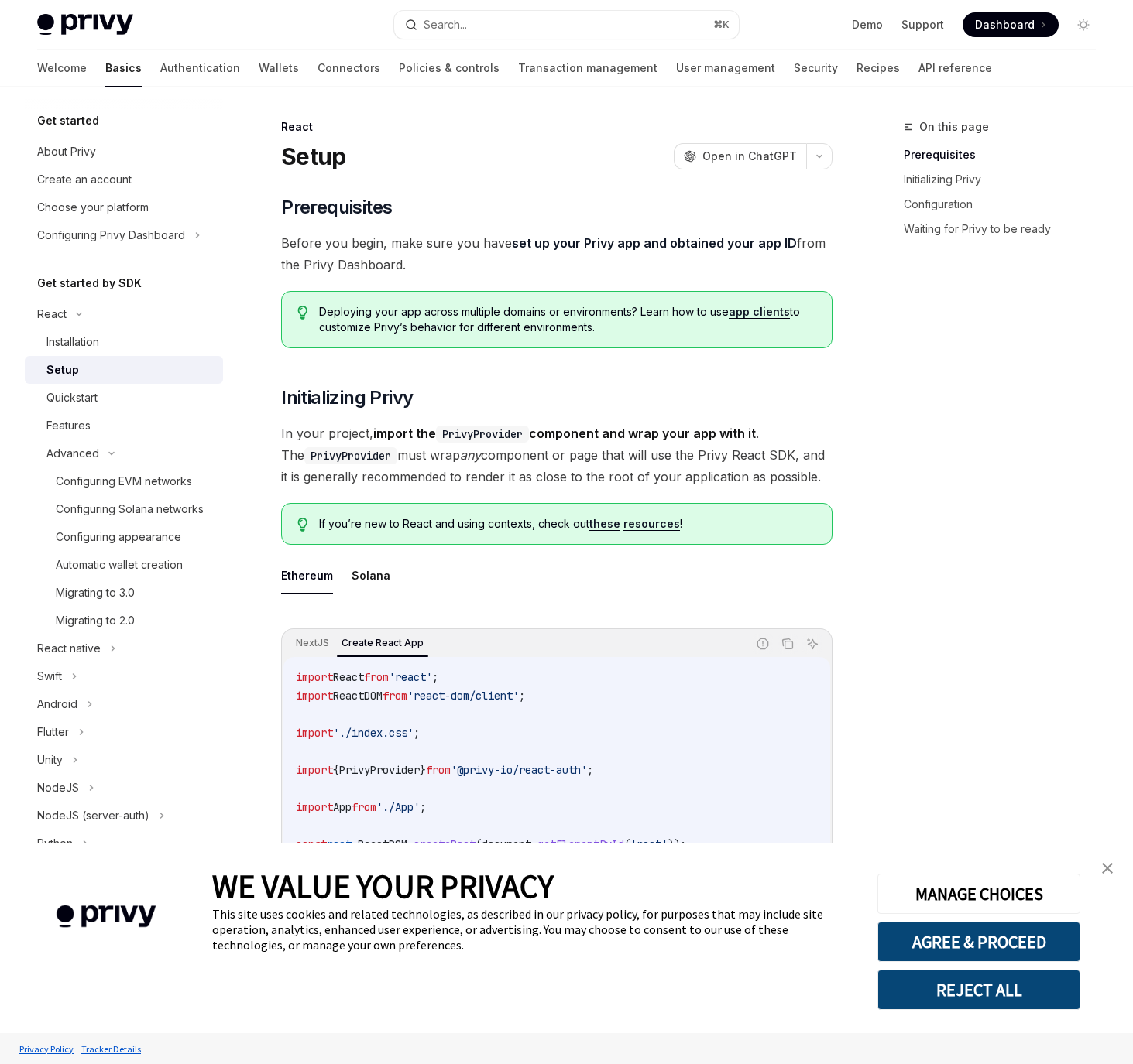
click at [567, 575] on ul "Ethereum Solana" at bounding box center [556, 576] width 551 height 37
click at [810, 338] on div "Deploying your app across multiple domains or environments? Learn how to use ap…" at bounding box center [556, 319] width 551 height 57
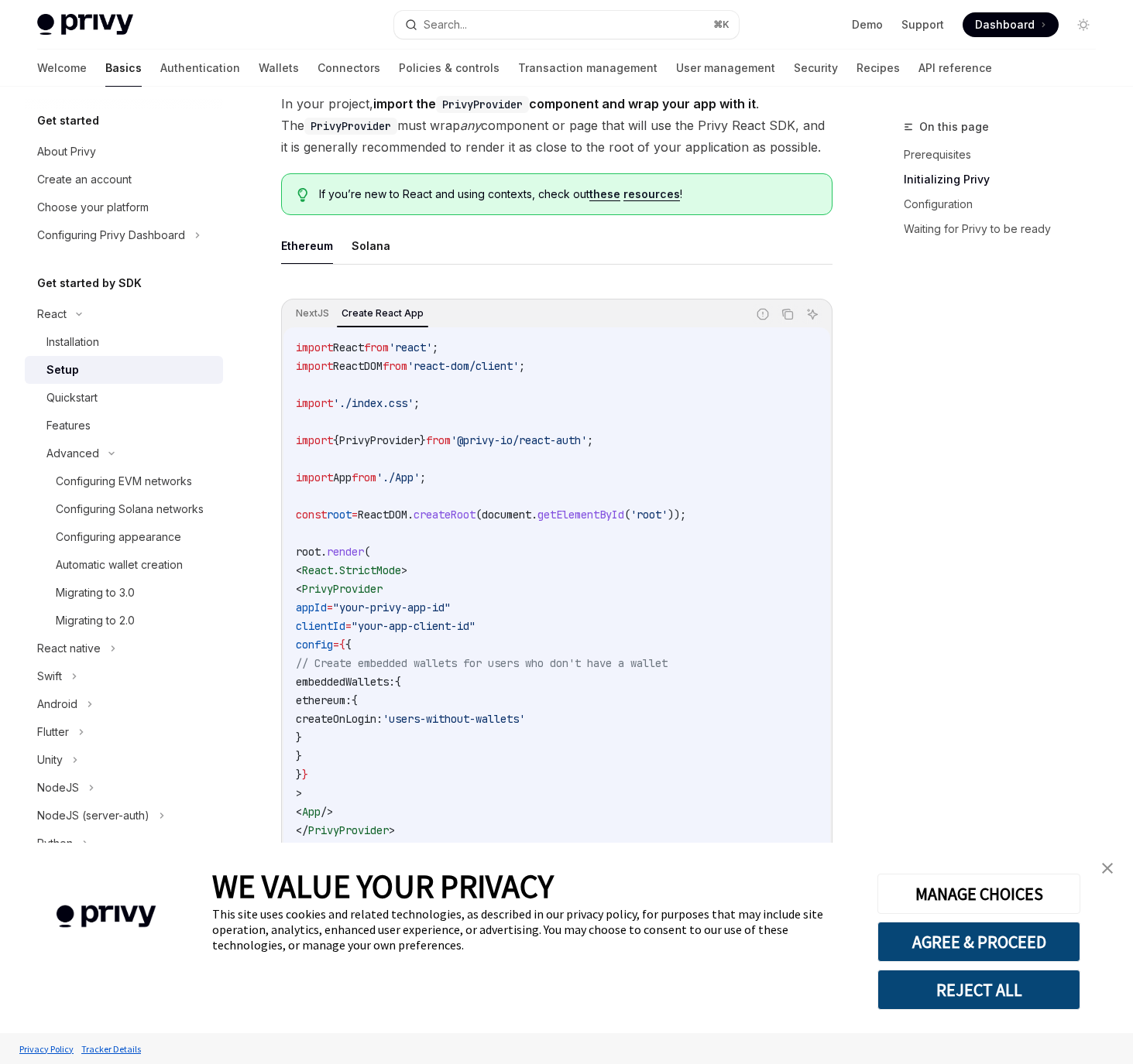
scroll to position [460, 0]
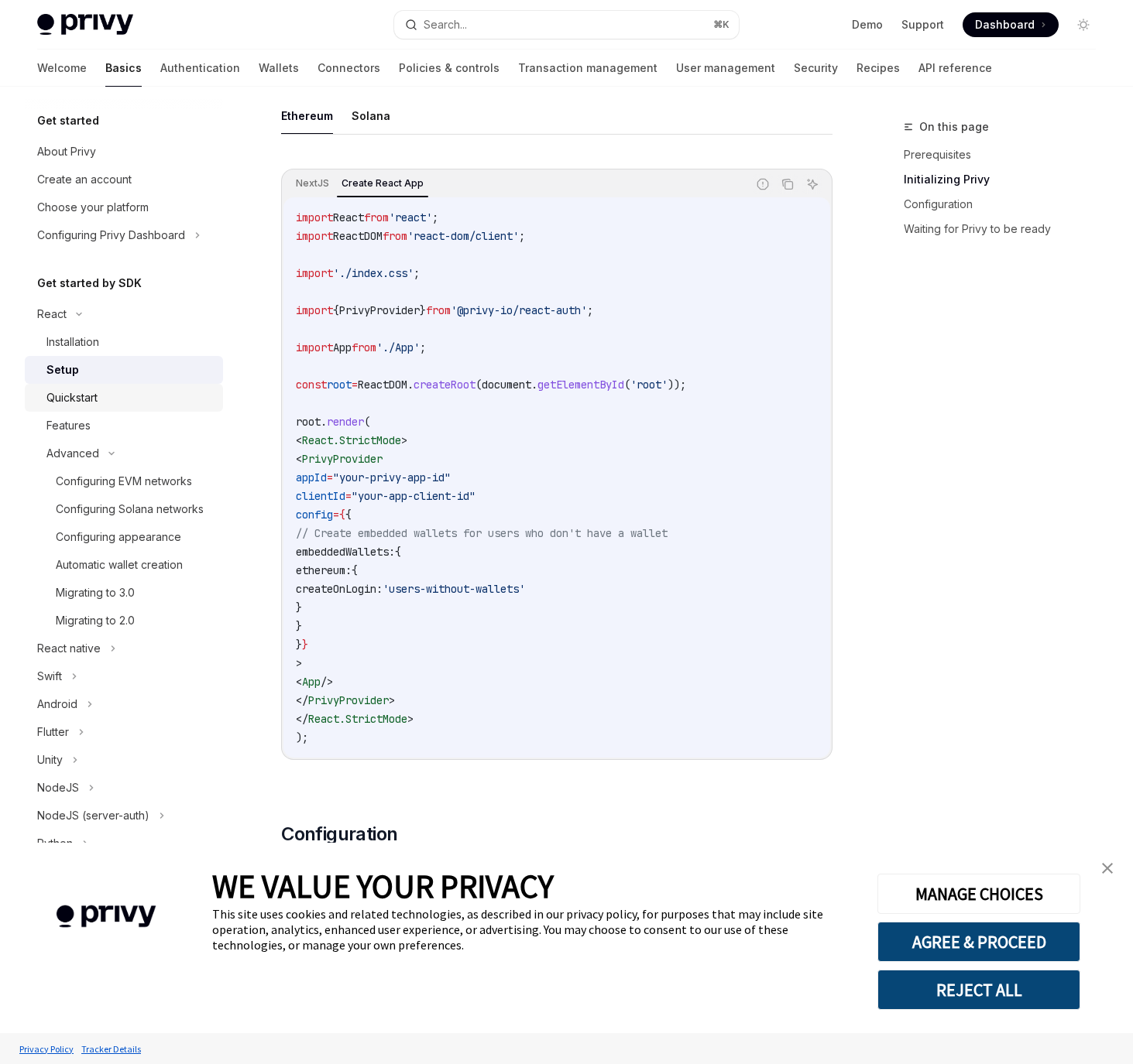
click at [105, 397] on div "Quickstart" at bounding box center [130, 398] width 168 height 18
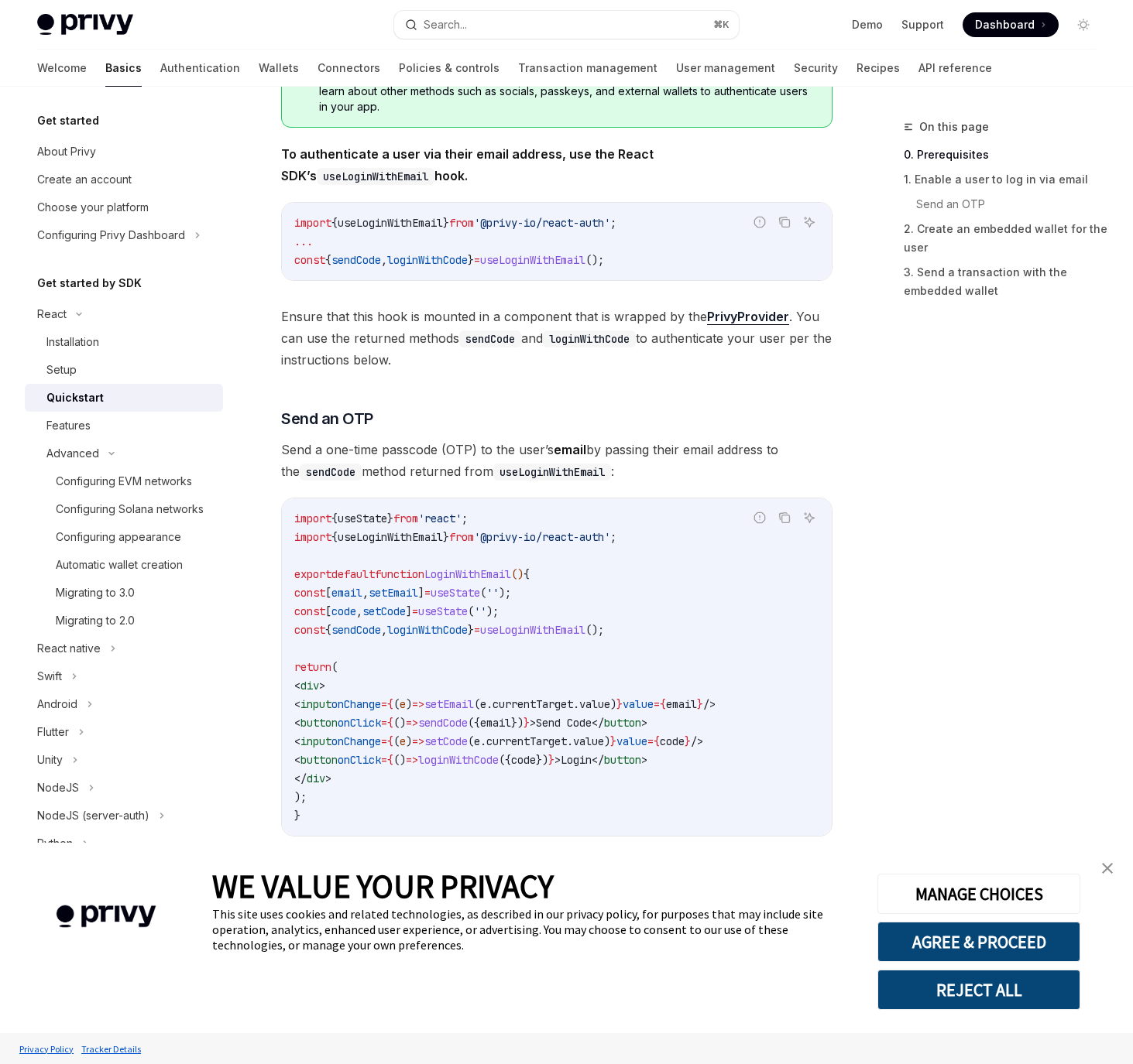
scroll to position [418, 0]
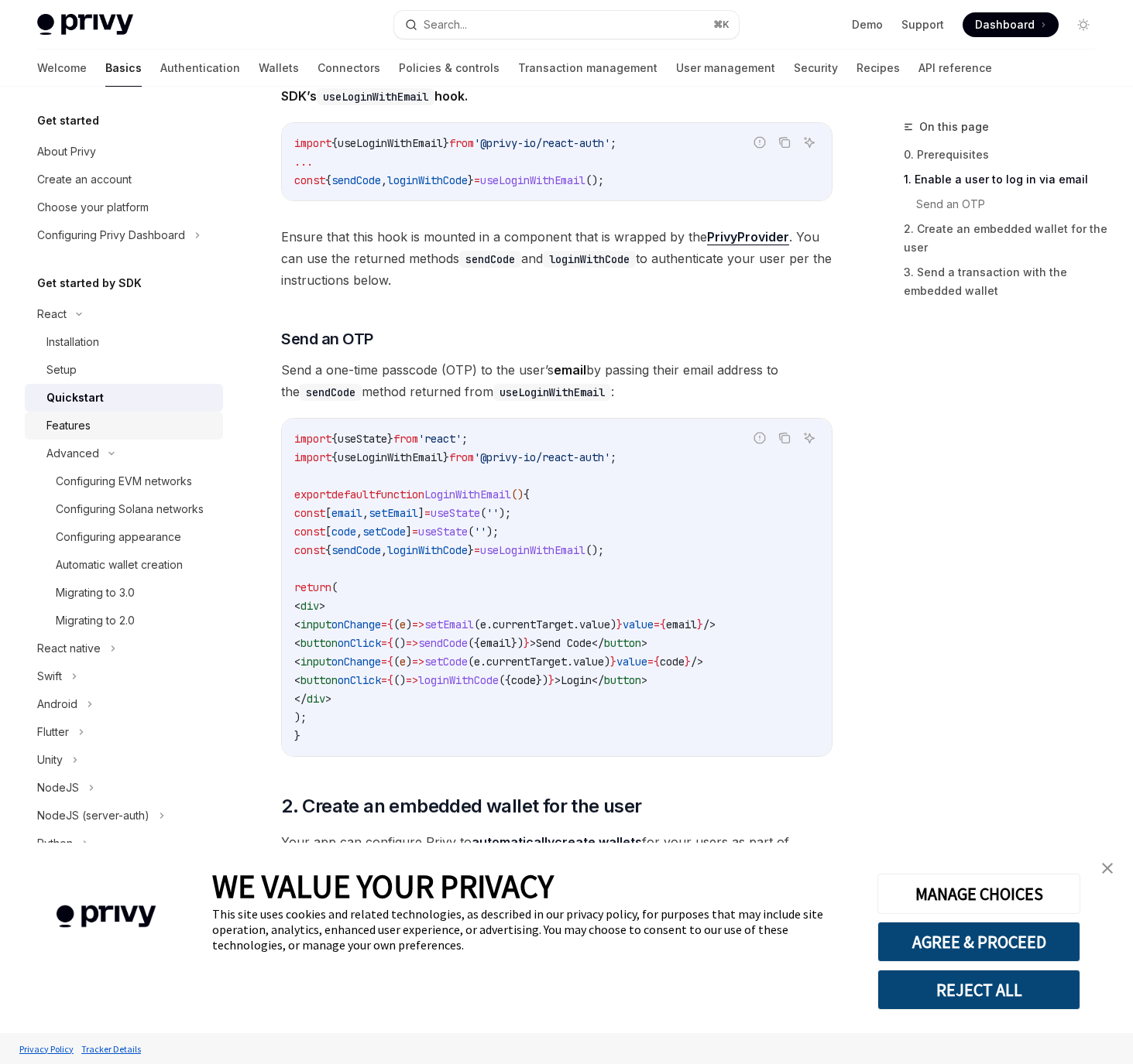
click at [117, 423] on div "Features" at bounding box center [130, 426] width 168 height 18
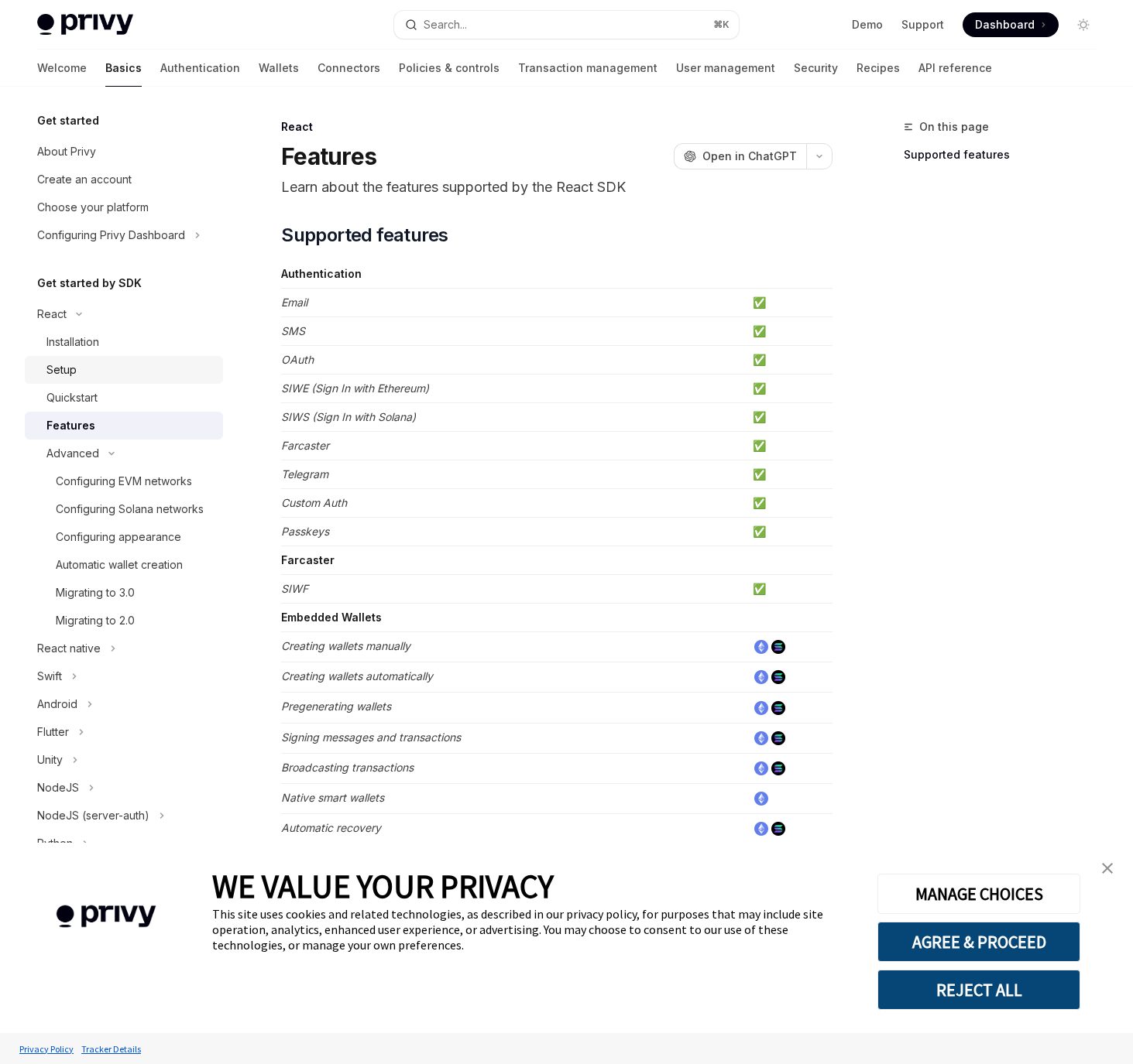
click at [120, 364] on div "Setup" at bounding box center [130, 370] width 168 height 18
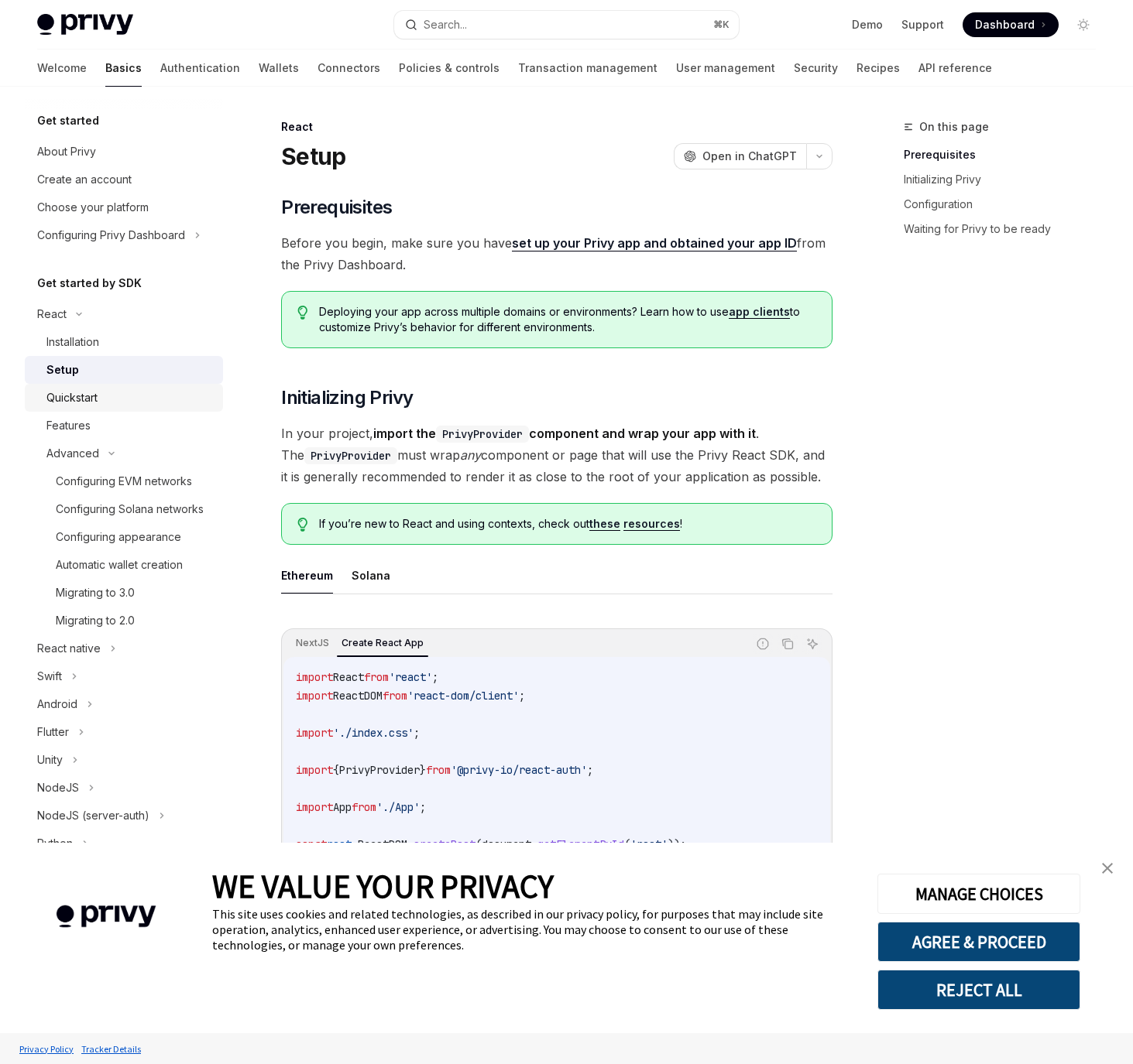
click at [123, 403] on div "Quickstart" at bounding box center [130, 398] width 168 height 18
type textarea "*"
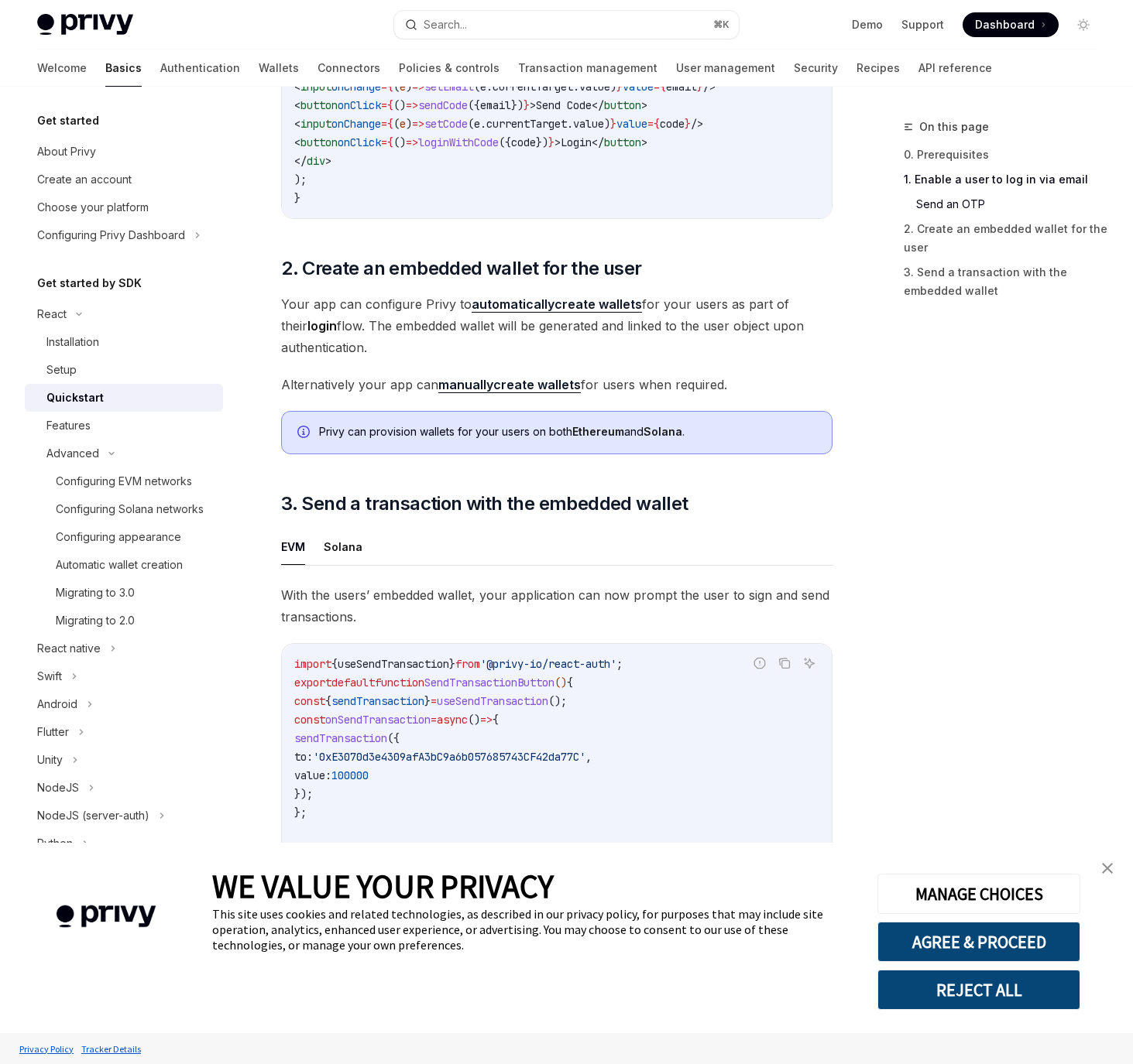
scroll to position [1208, 0]
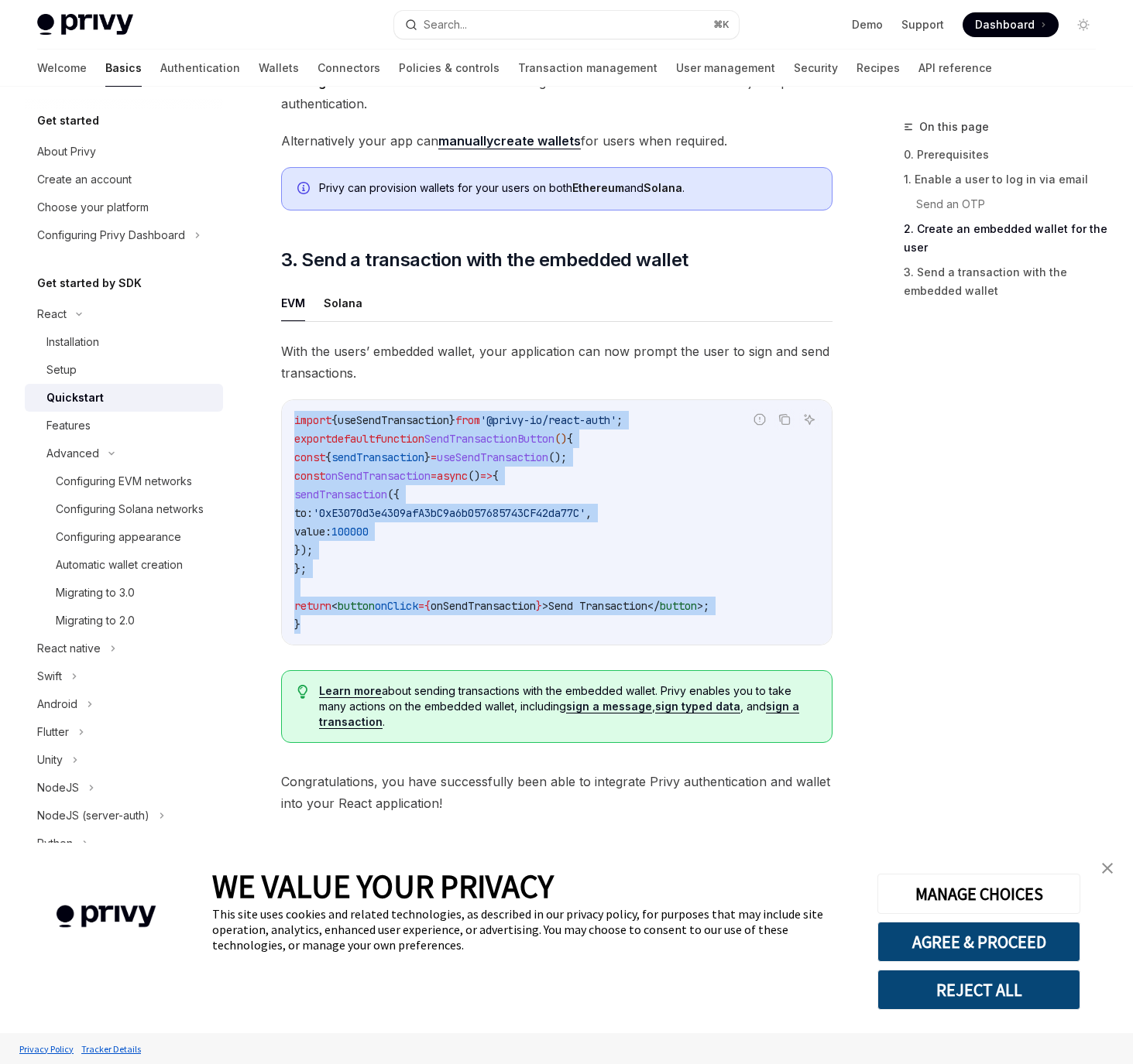
drag, startPoint x: 391, startPoint y: 628, endPoint x: 286, endPoint y: 407, distance: 244.7
click at [286, 407] on div "import { useSendTransaction } from '@privy-io/react-auth' ; export default func…" at bounding box center [556, 523] width 550 height 245
click at [433, 508] on span "'0xE3070d3e4309afA3bC9a6b057685743CF42da77C'" at bounding box center [448, 513] width 272 height 14
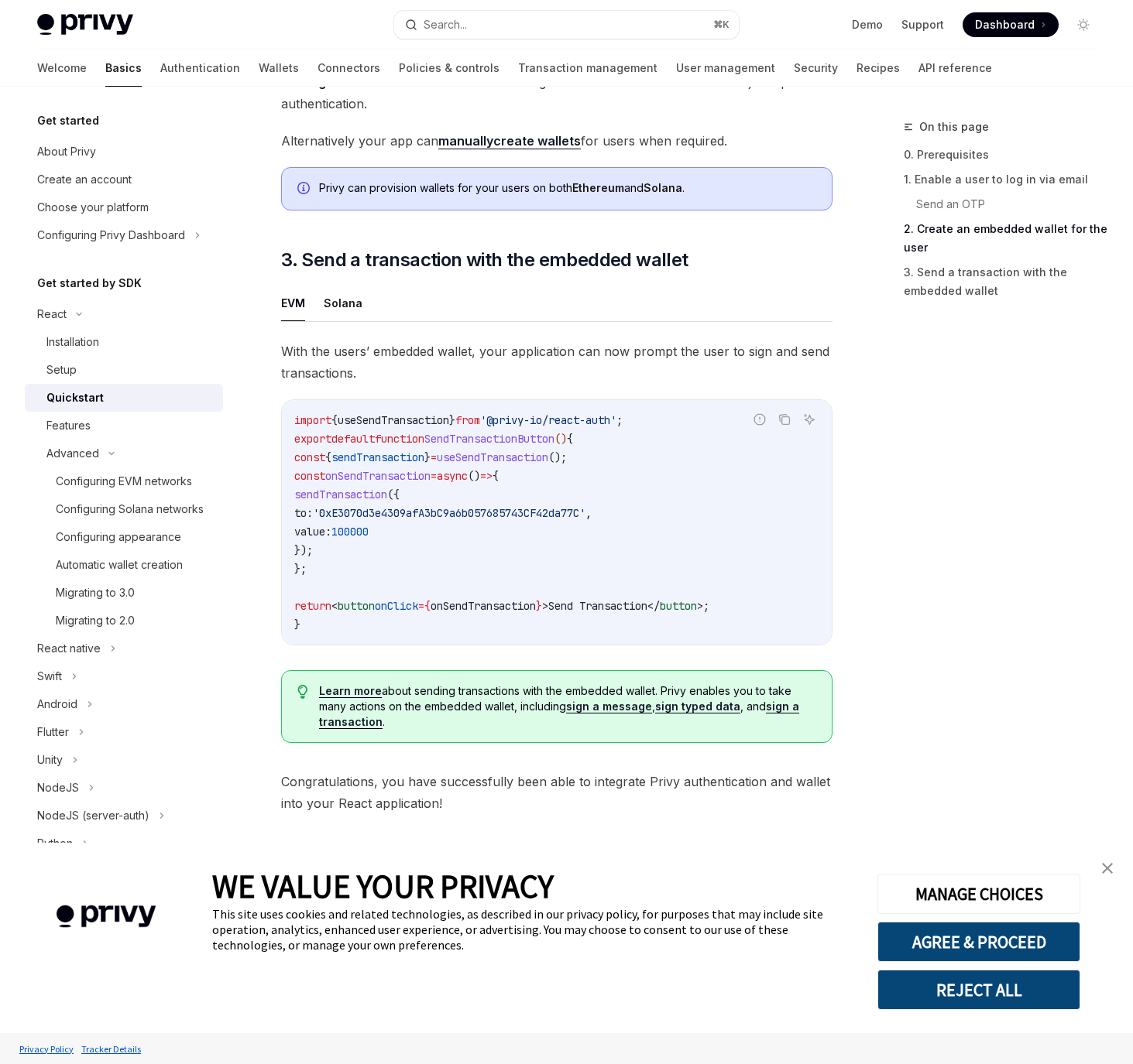
click at [438, 576] on code "import { useSendTransaction } from '@privy-io/react-auth' ; export default func…" at bounding box center [556, 523] width 525 height 223
click at [453, 577] on code "import { useSendTransaction } from '@privy-io/react-auth' ; export default func…" at bounding box center [556, 523] width 525 height 223
click at [1108, 870] on img "close banner" at bounding box center [1107, 868] width 11 height 11
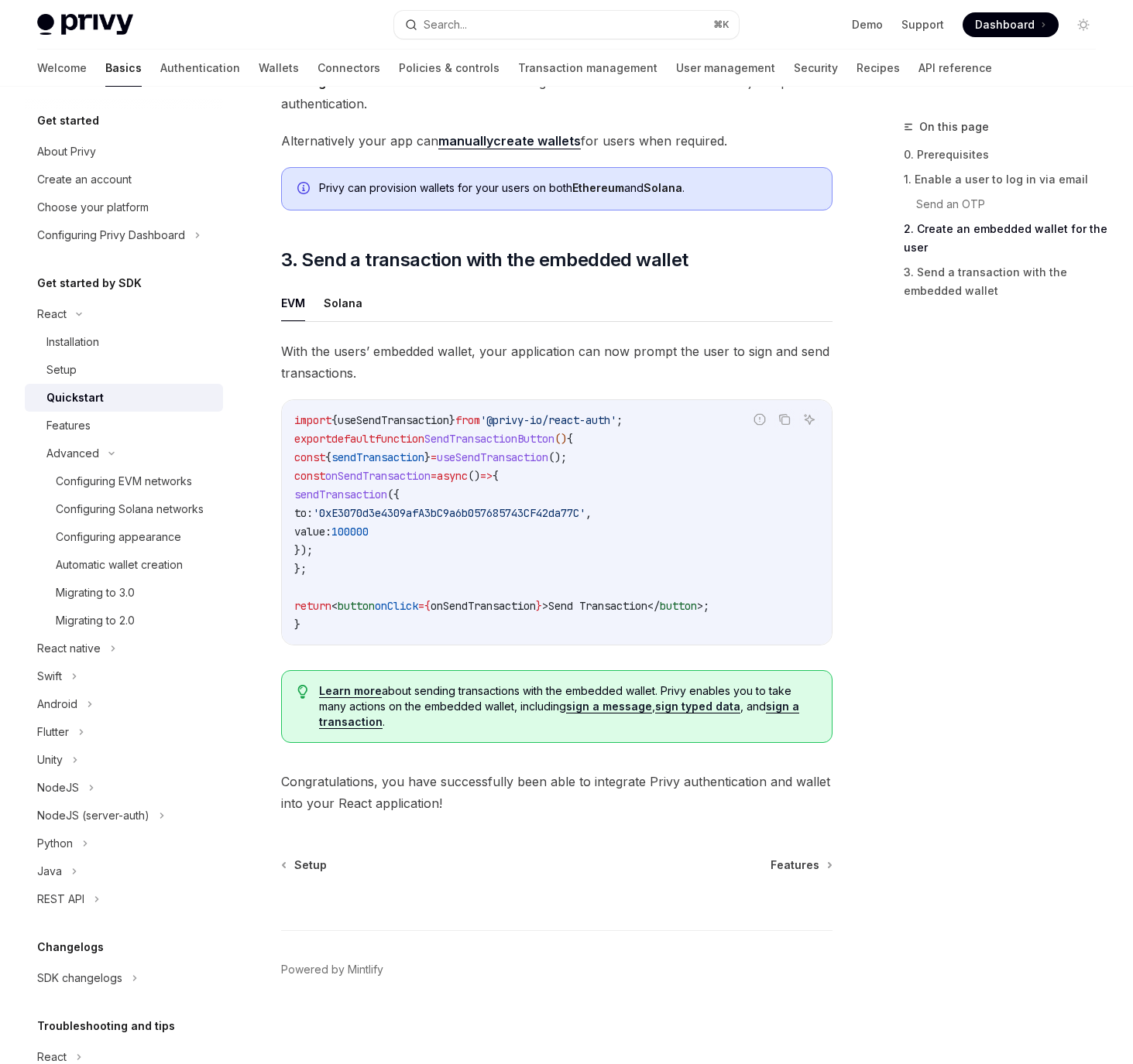
click at [980, 745] on div "On this page 0. Prerequisites 1. Enable a user to log in via email Send an OTP …" at bounding box center [990, 591] width 235 height 947
click at [996, 716] on div "On this page 0. Prerequisites 1. Enable a user to log in via email Send an OTP …" at bounding box center [990, 591] width 235 height 947
